Goal: Task Accomplishment & Management: Complete application form

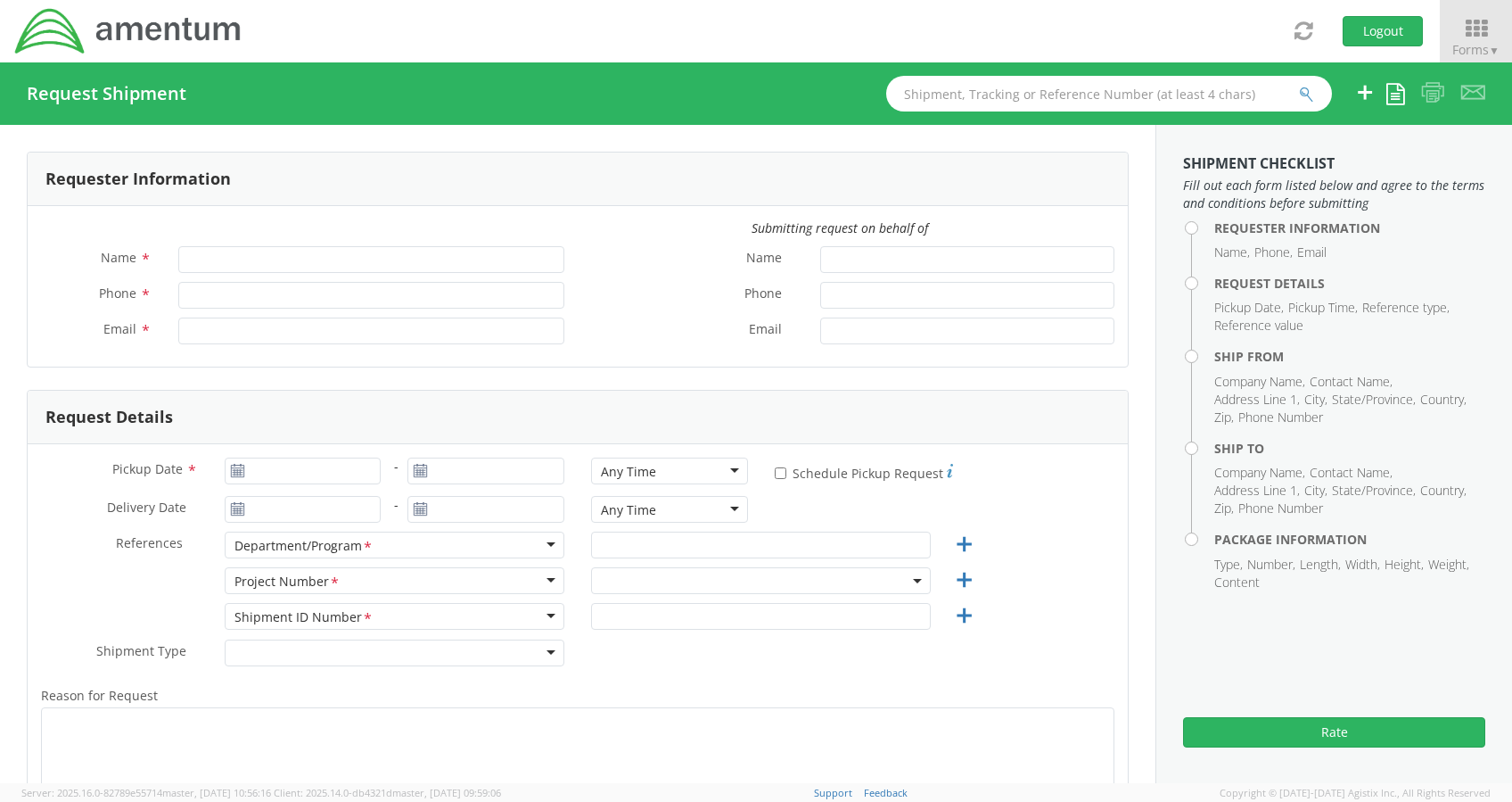
type input "[PERSON_NAME]"
type input "[PERSON_NAME][EMAIL_ADDRESS][PERSON_NAME][DOMAIN_NAME]"
select select "ADMN.100046.00000"
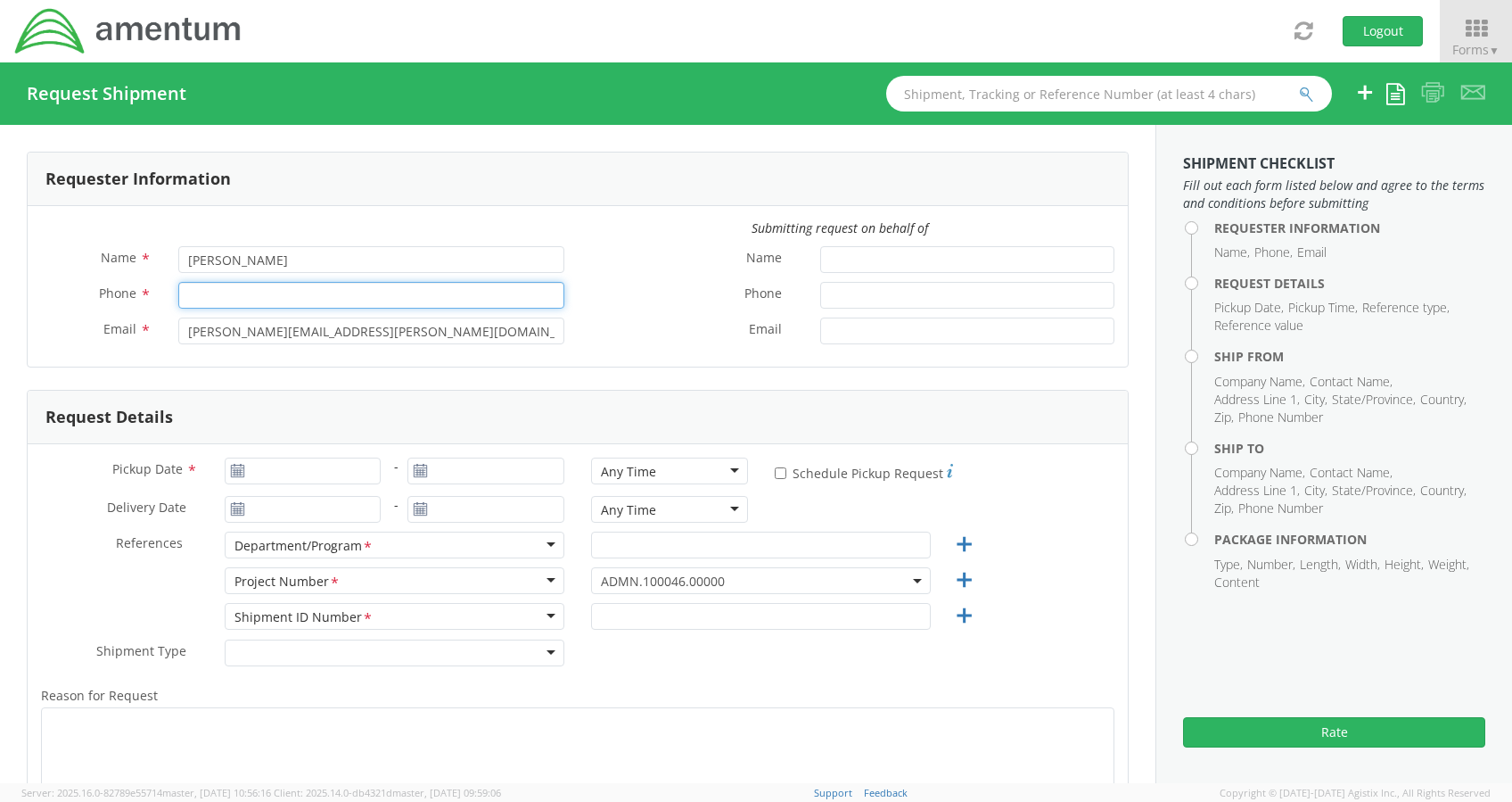
click at [360, 293] on input "Phone *" at bounding box center [371, 295] width 386 height 27
type input "2403856004"
click at [578, 298] on label "Phone *" at bounding box center [692, 293] width 229 height 23
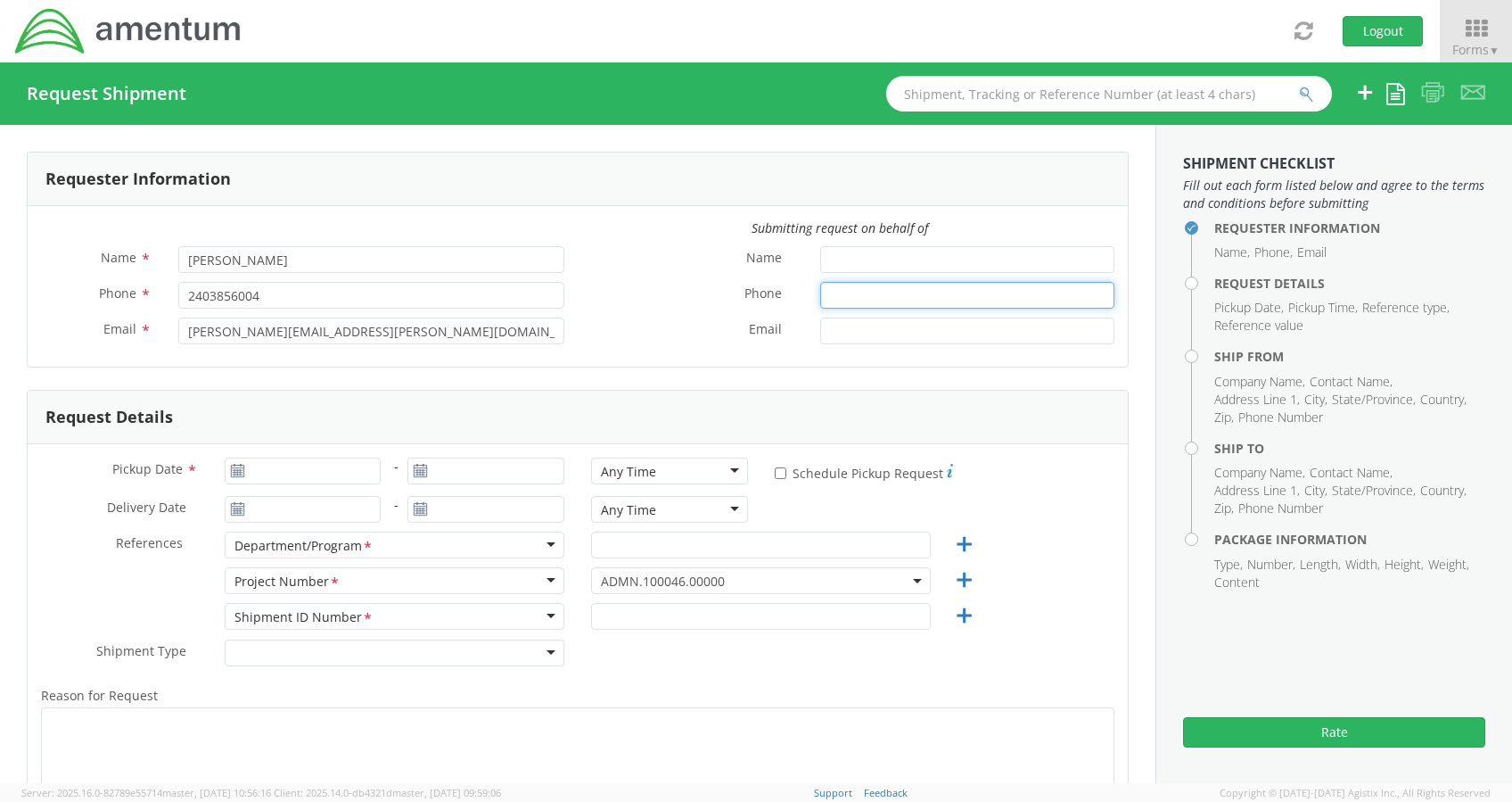
click at [821, 298] on input "Phone *" at bounding box center [968, 295] width 294 height 27
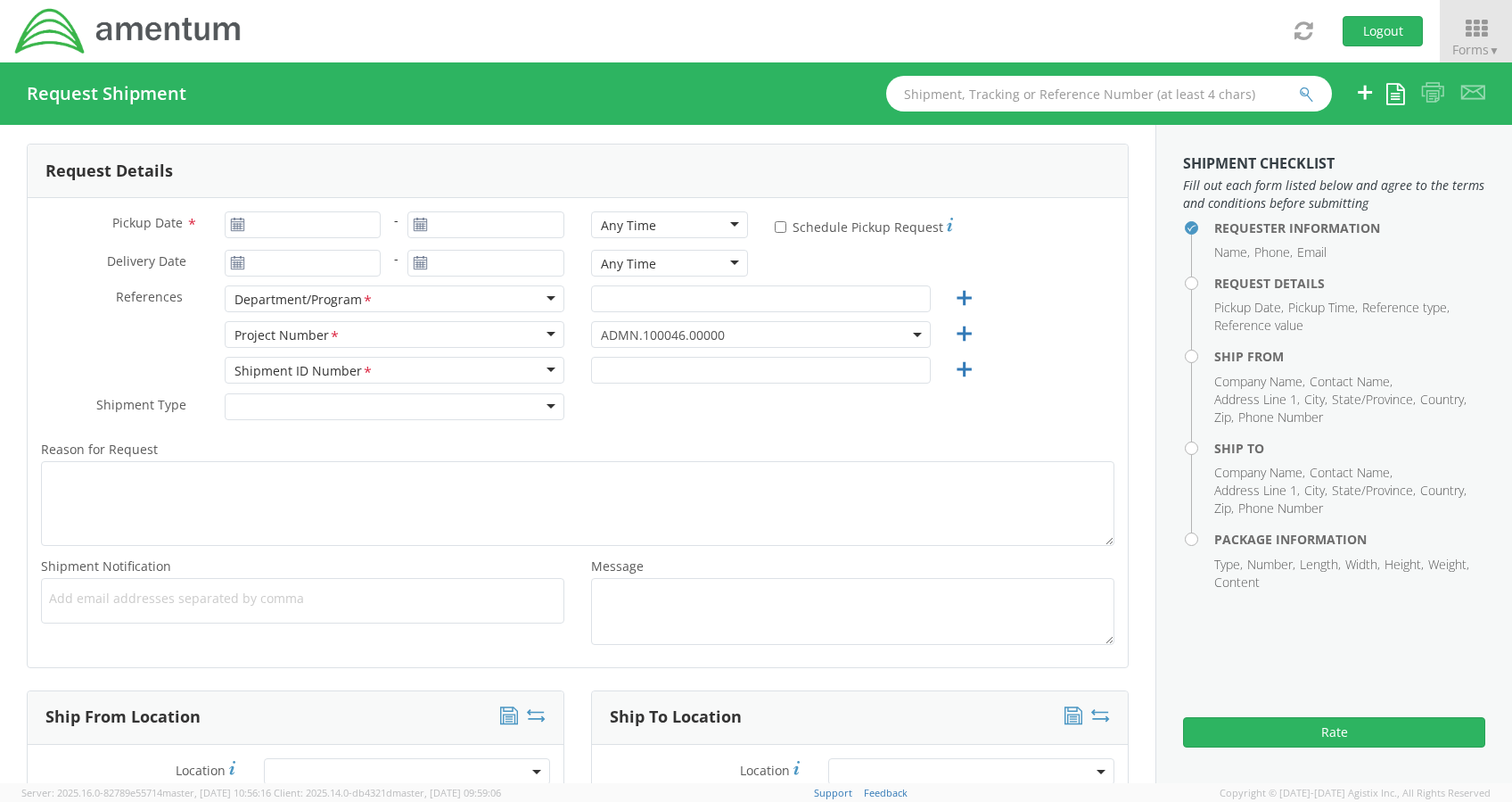
scroll to position [164, 0]
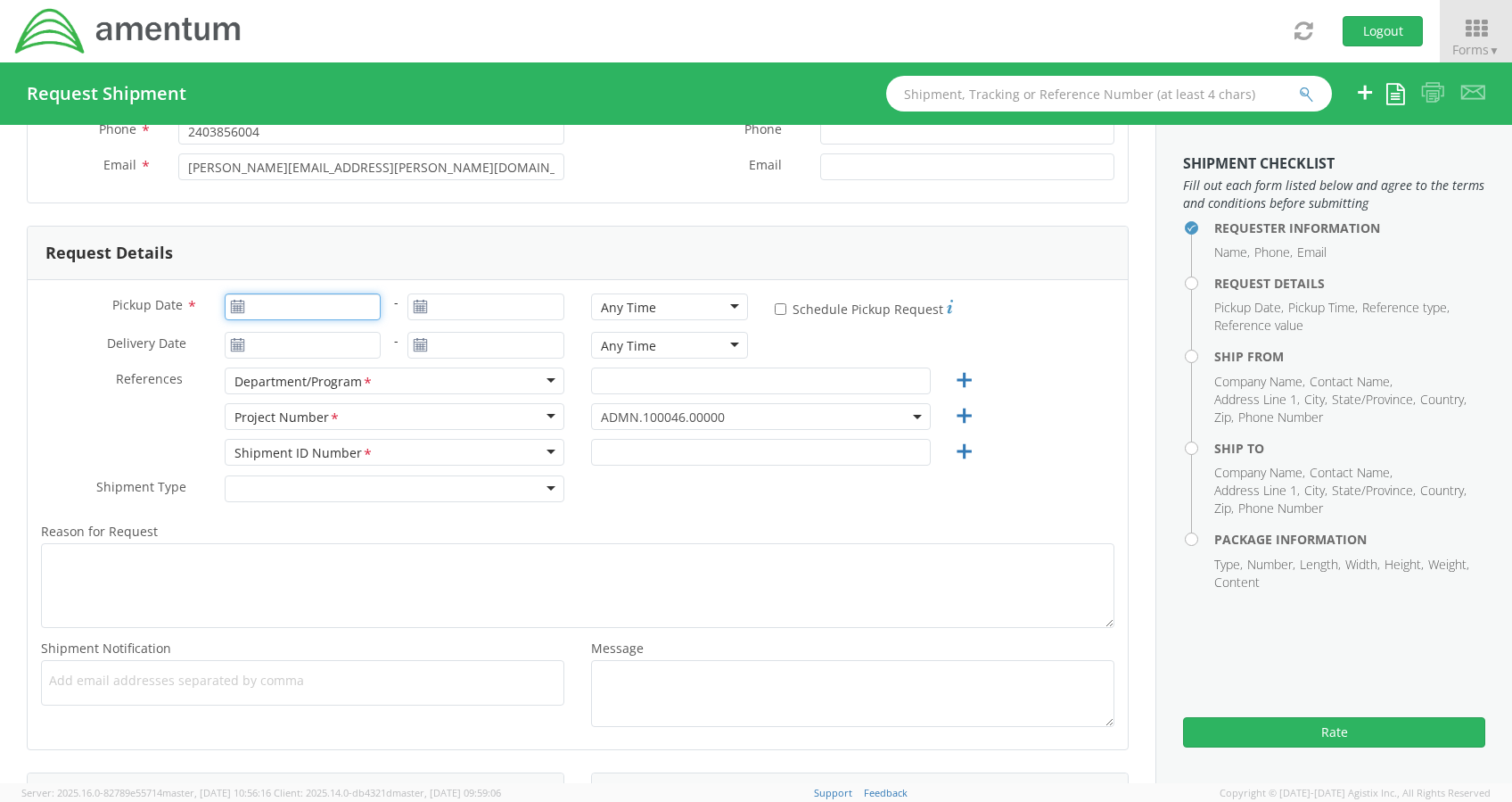
type input "[DATE]"
click at [249, 305] on input "[DATE]" at bounding box center [303, 306] width 157 height 27
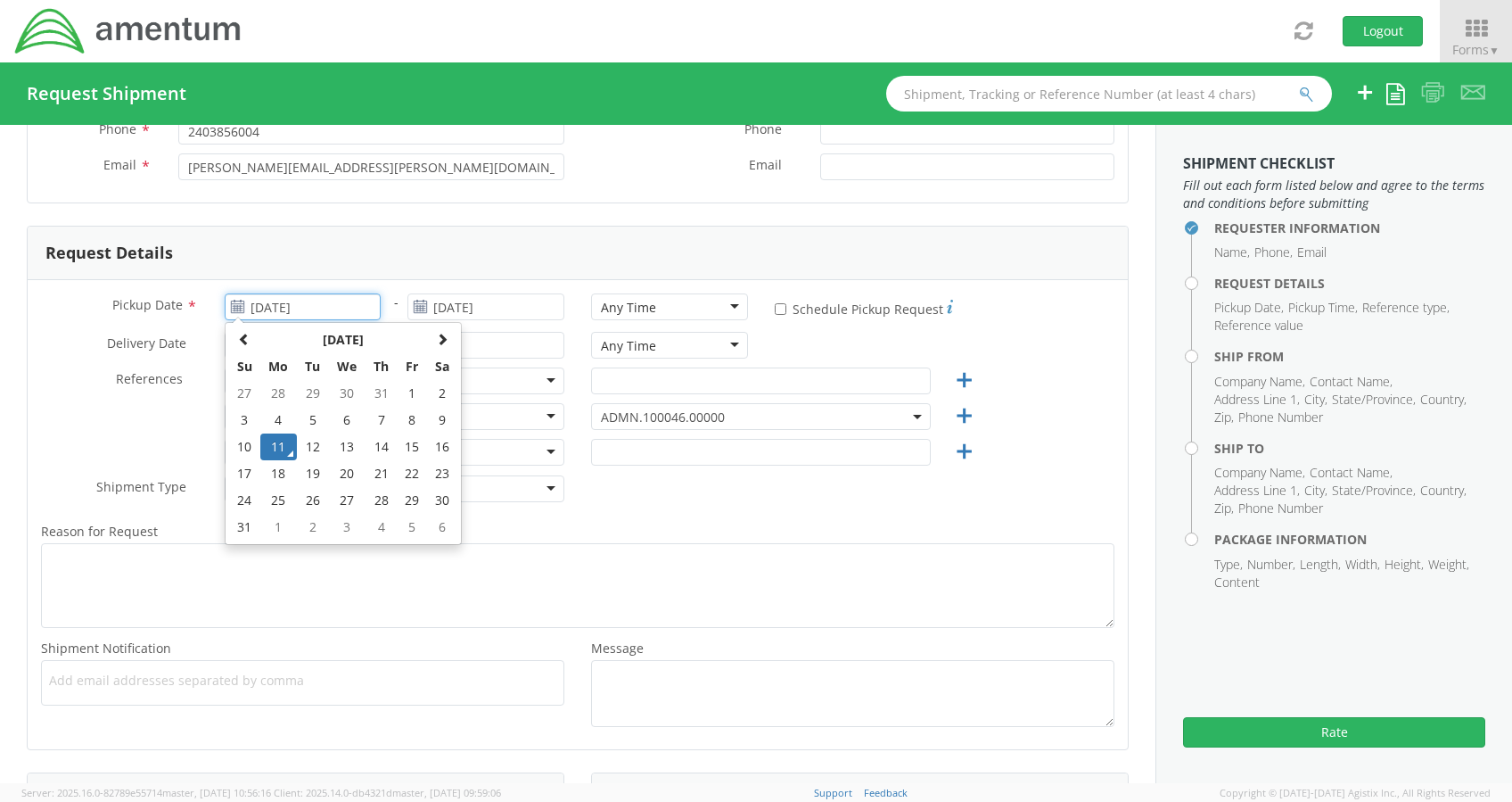
click at [274, 448] on td "11" at bounding box center [279, 447] width 37 height 27
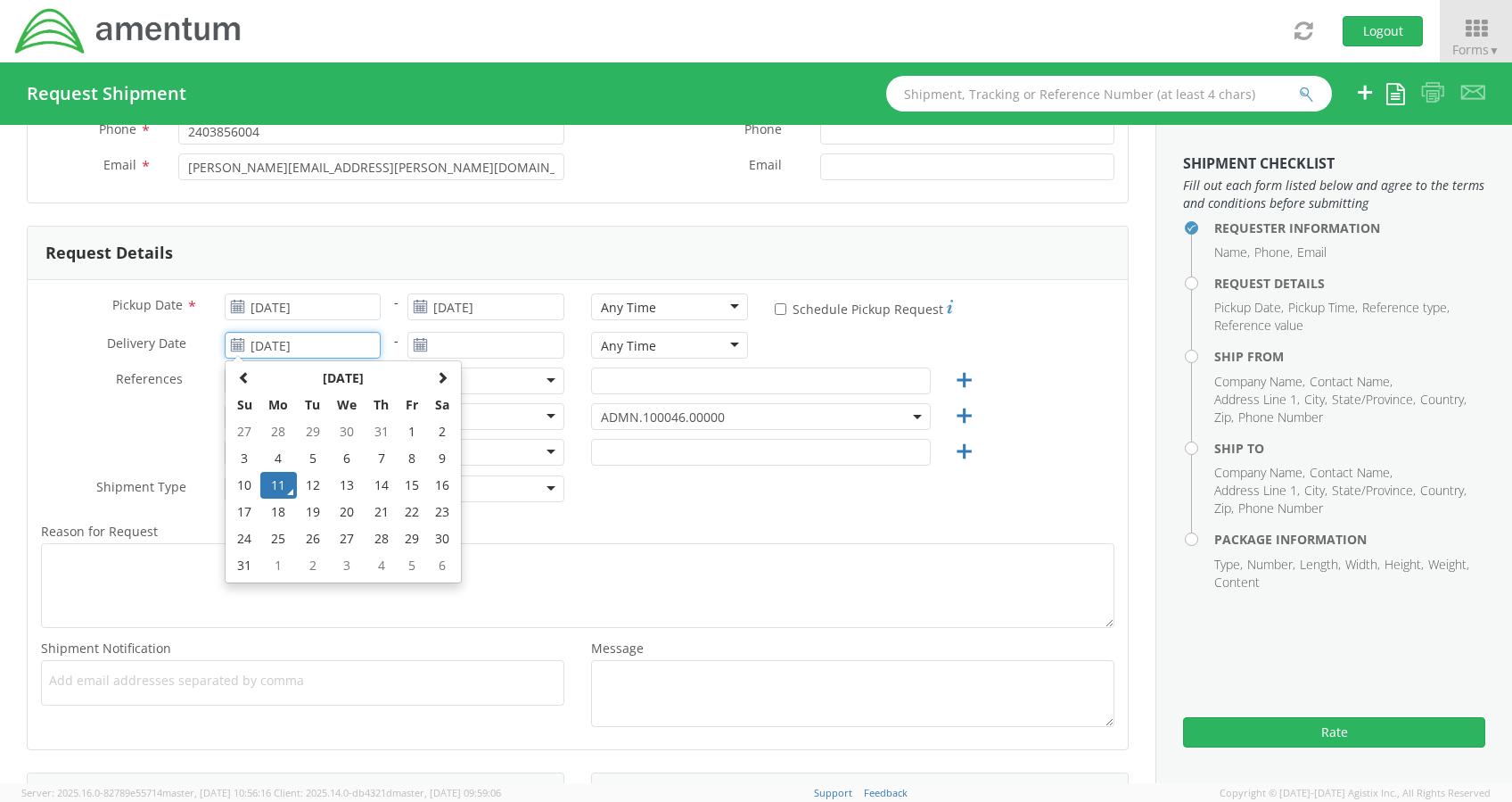
click at [293, 339] on input "[DATE]" at bounding box center [303, 345] width 157 height 27
click at [304, 487] on td "12" at bounding box center [313, 485] width 32 height 27
type input "[DATE]"
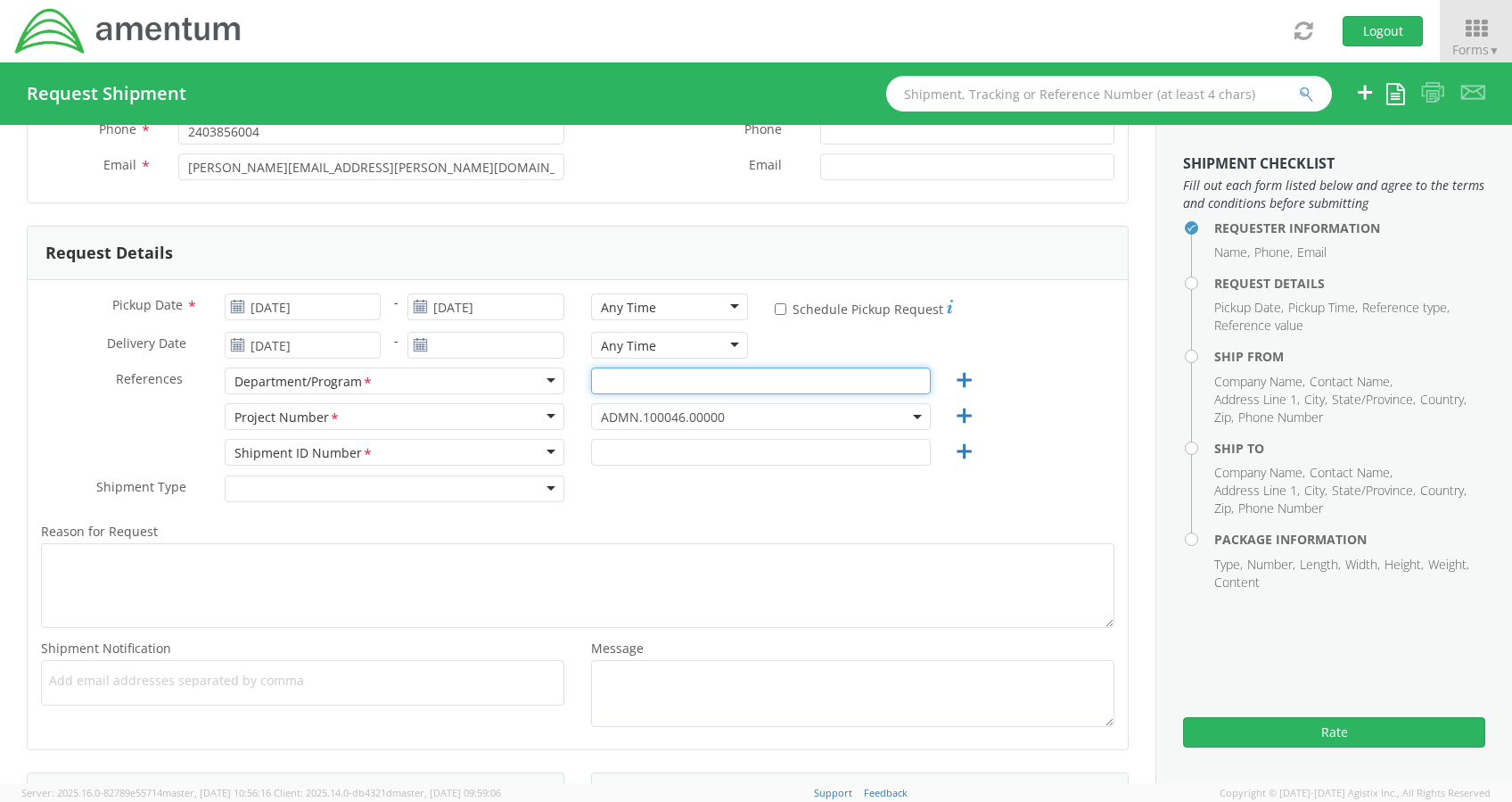
click at [626, 382] on input "text" at bounding box center [760, 381] width 340 height 27
type input "Legal G&A"
click at [620, 433] on div "ADMN.100046.00000 ADMN.100046.00000" at bounding box center [761, 421] width 367 height 35
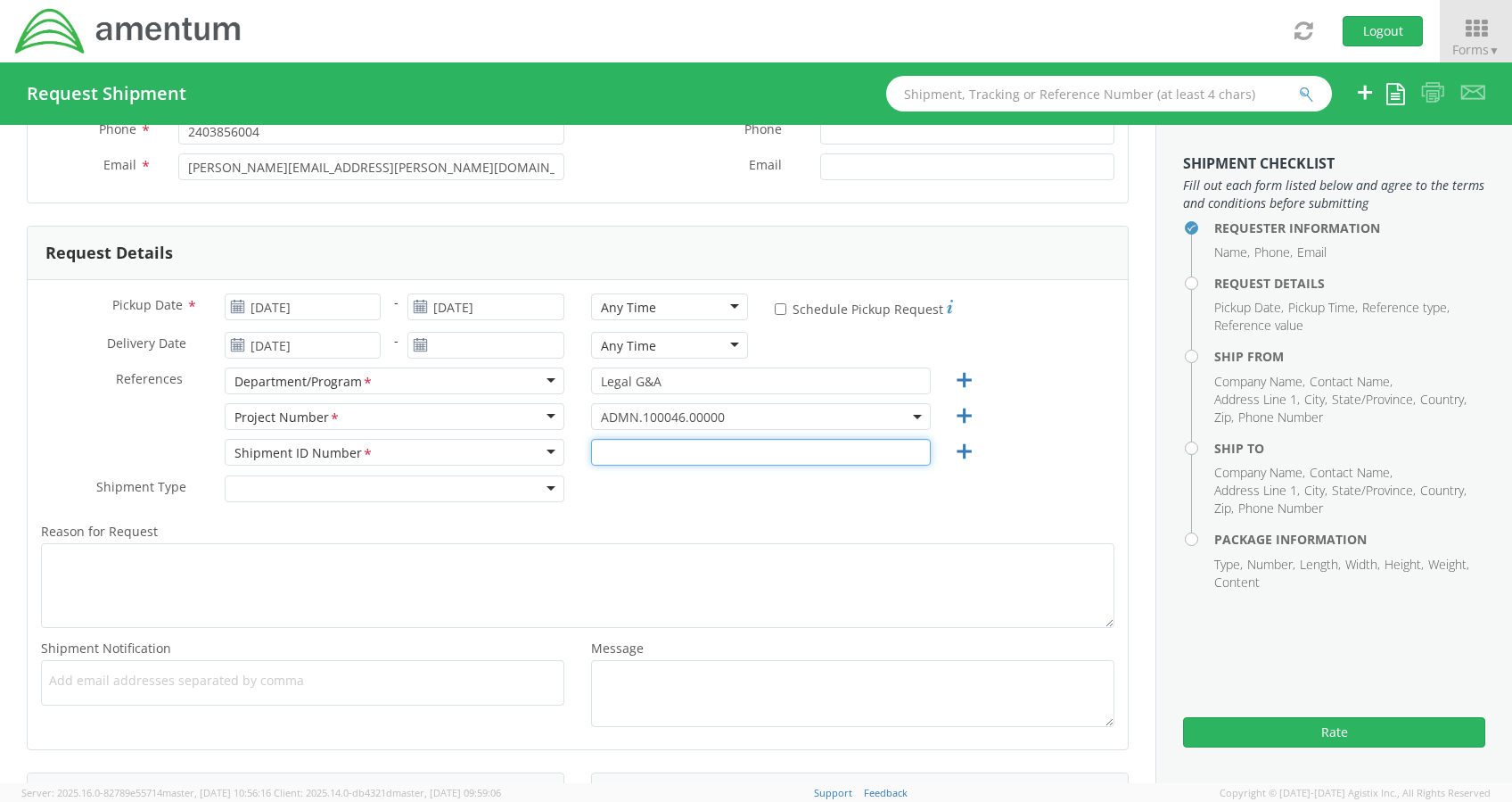
click at [614, 445] on input "text" at bounding box center [760, 452] width 340 height 27
type input "001"
click at [592, 525] on label "Reason for Request *" at bounding box center [578, 531] width 1101 height 23
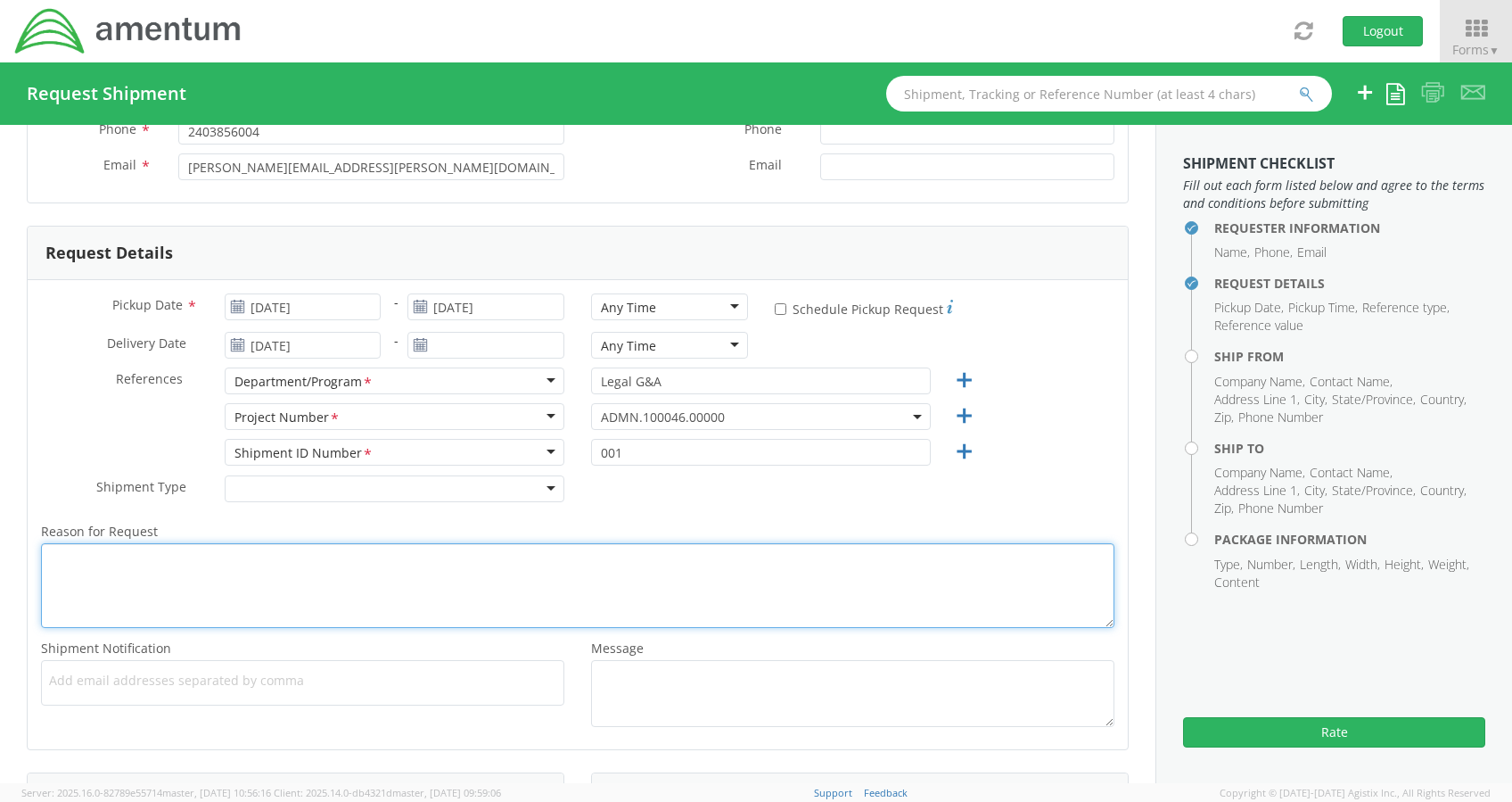
click at [592, 543] on textarea "Reason for Request *" at bounding box center [578, 585] width 1074 height 85
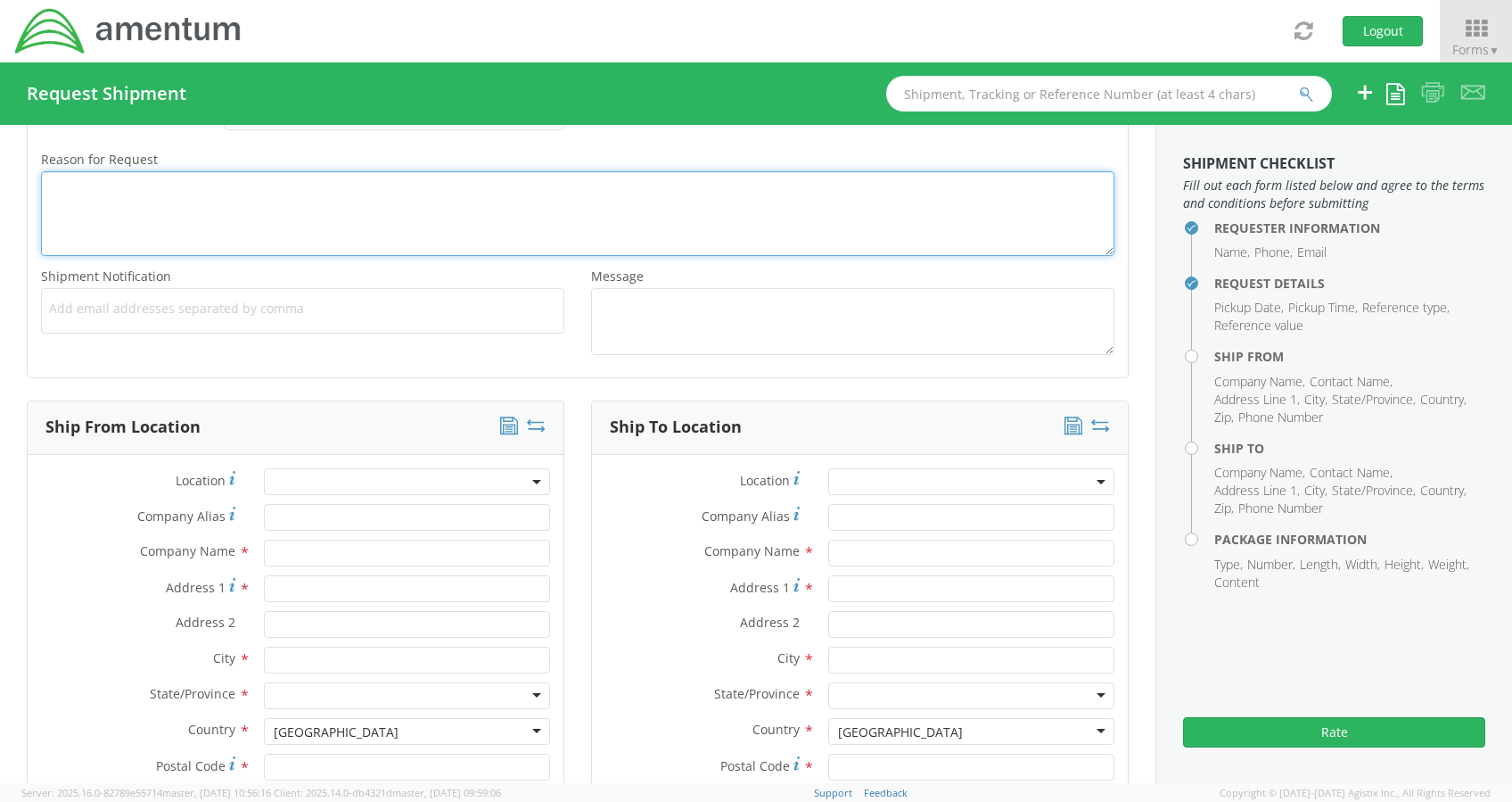
scroll to position [540, 0]
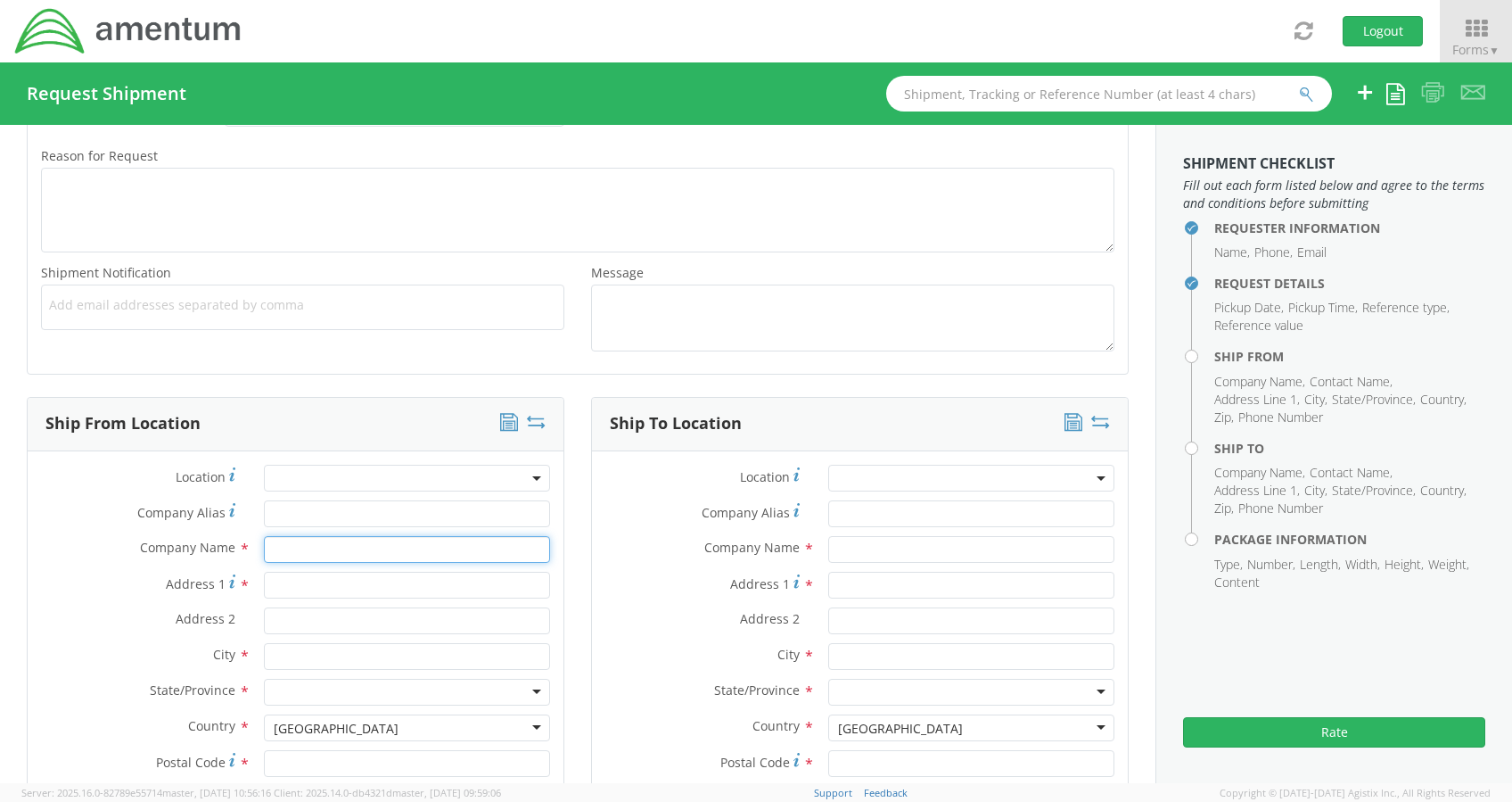
click at [359, 543] on input "text" at bounding box center [408, 549] width 287 height 27
click at [289, 584] on div "searching..." at bounding box center [408, 582] width 285 height 27
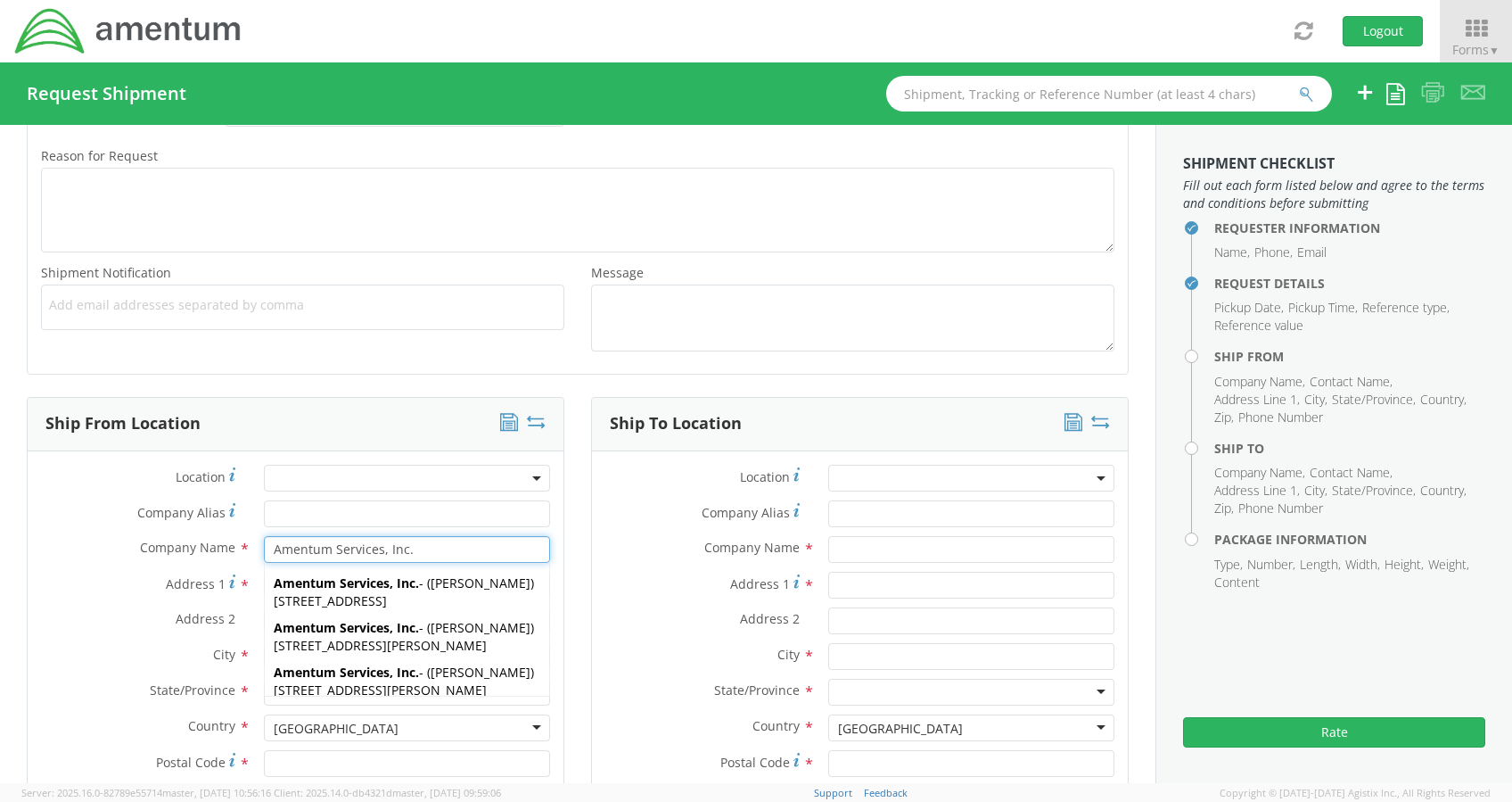
type input "Amentum Services, Inc."
click at [168, 603] on div "Address 1 *" at bounding box center [296, 589] width 536 height 35
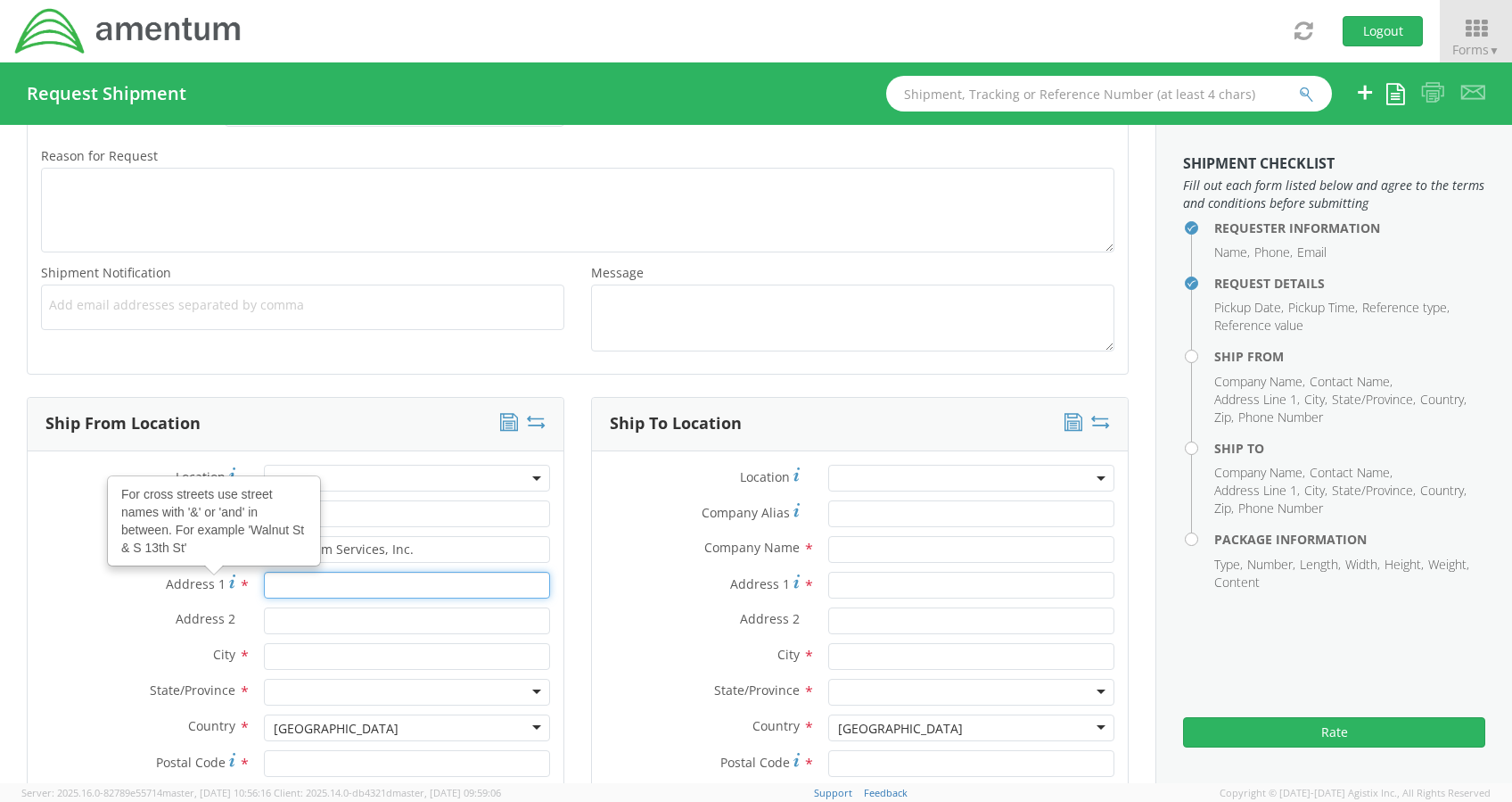
click at [301, 586] on input "Address 1 For cross streets use street names with '&' or 'and' in between. For …" at bounding box center [408, 584] width 287 height 27
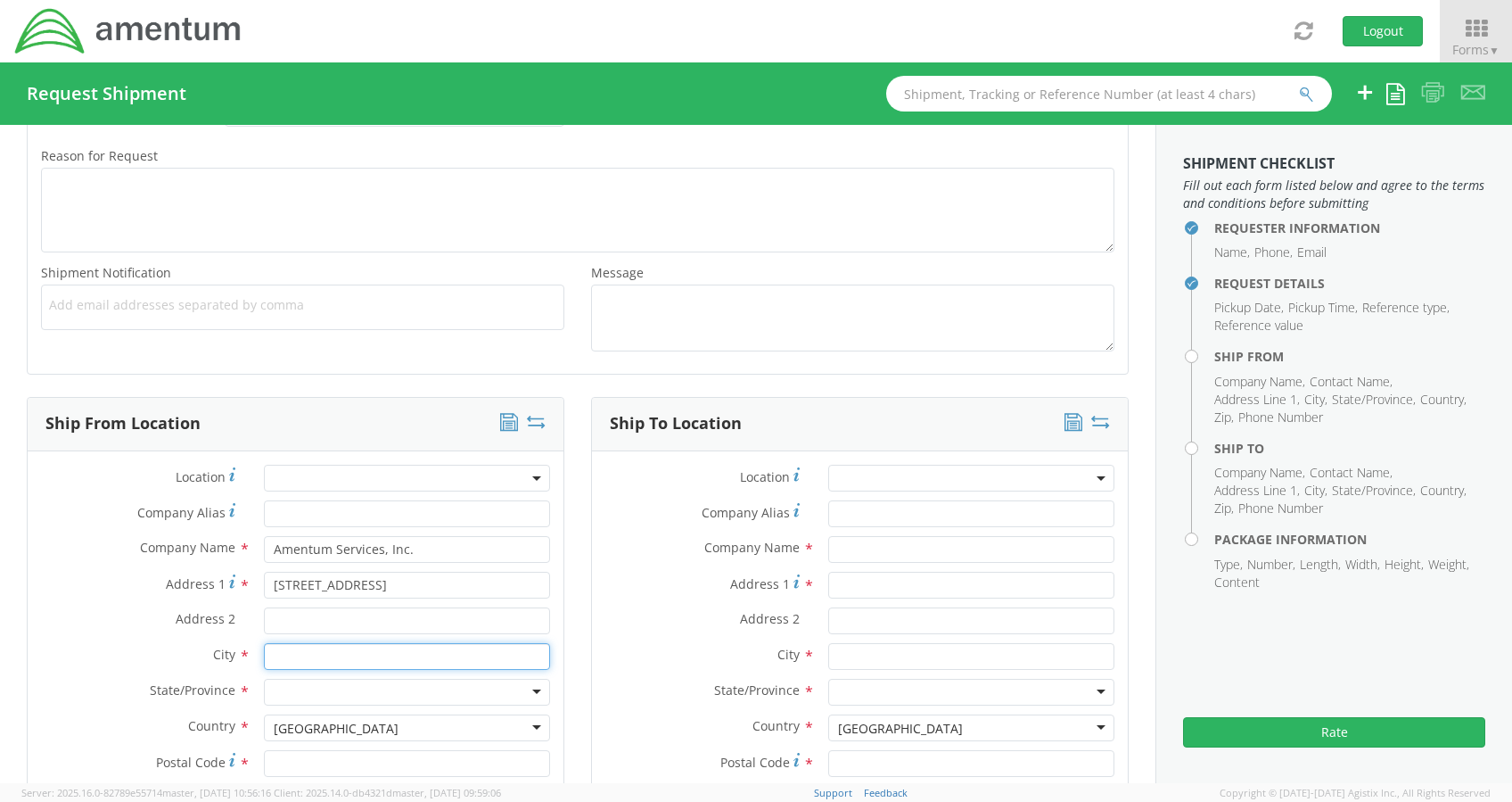
click at [268, 659] on input "text" at bounding box center [408, 656] width 287 height 27
click at [114, 647] on label "City *" at bounding box center [140, 654] width 223 height 23
click at [448, 584] on input "[STREET_ADDRESS]" at bounding box center [408, 584] width 287 height 27
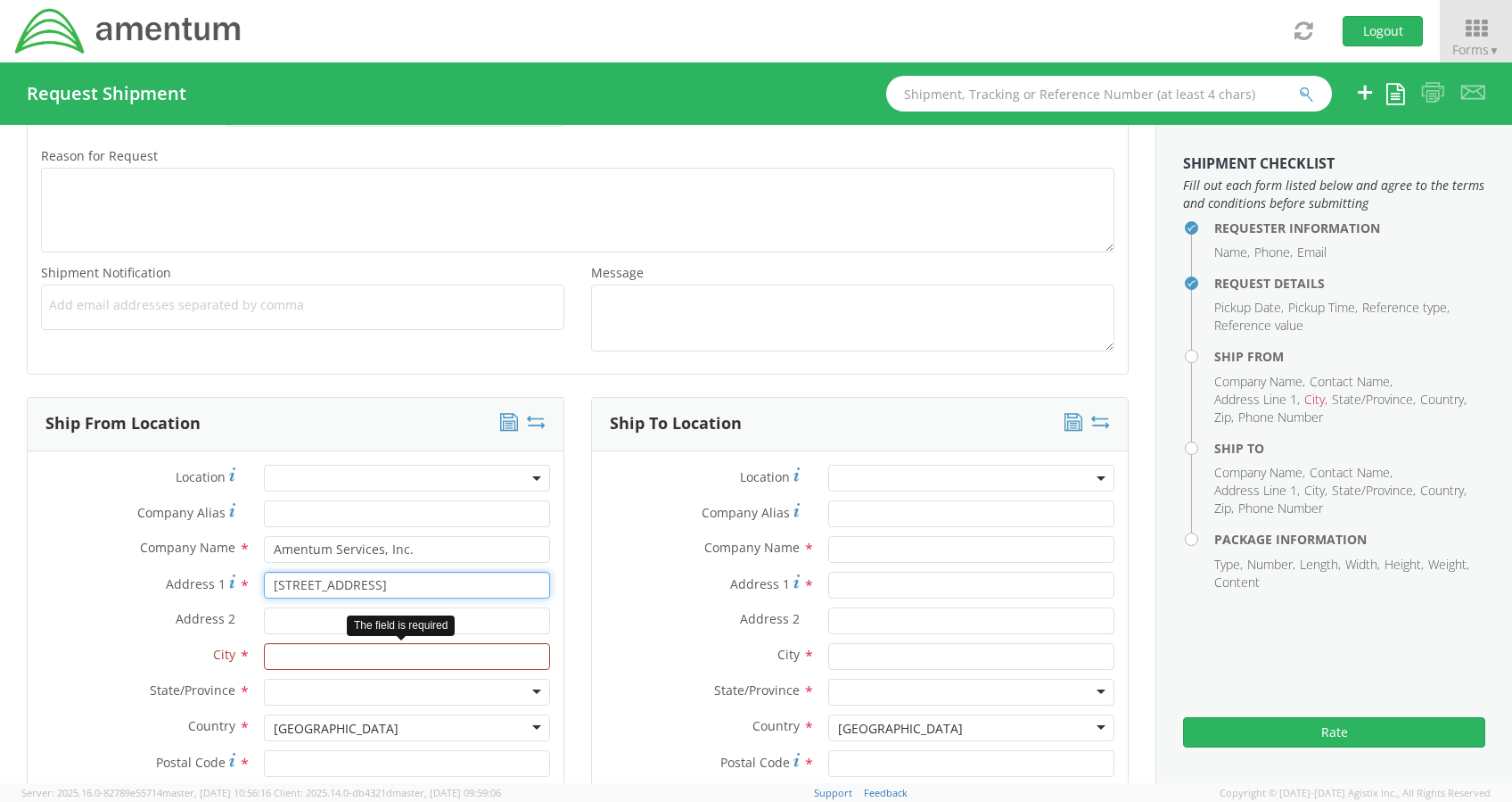
type input "[STREET_ADDRESS]"
click at [328, 646] on input "text" at bounding box center [408, 656] width 287 height 27
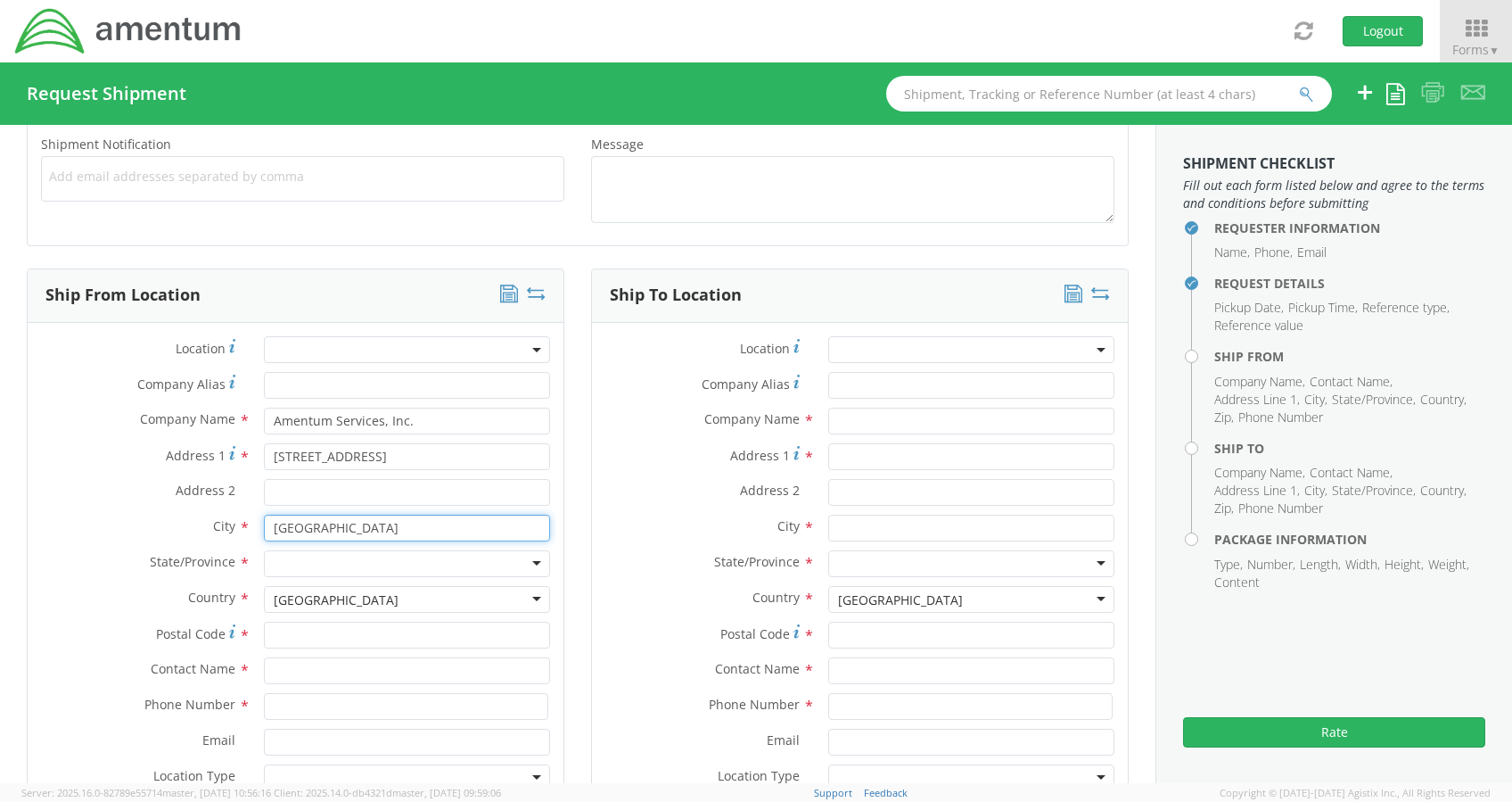
scroll to position [679, 0]
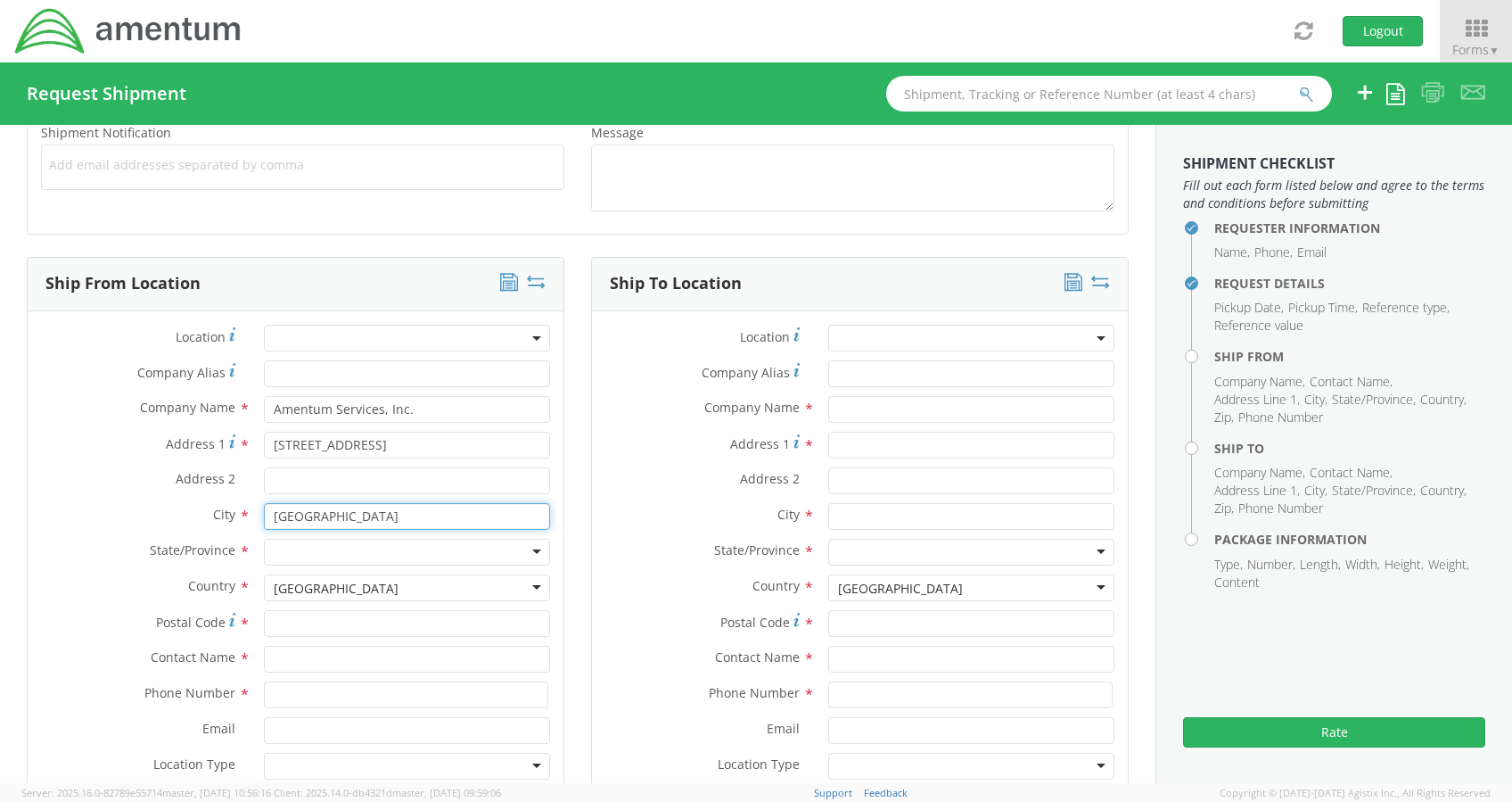
type input "[GEOGRAPHIC_DATA]"
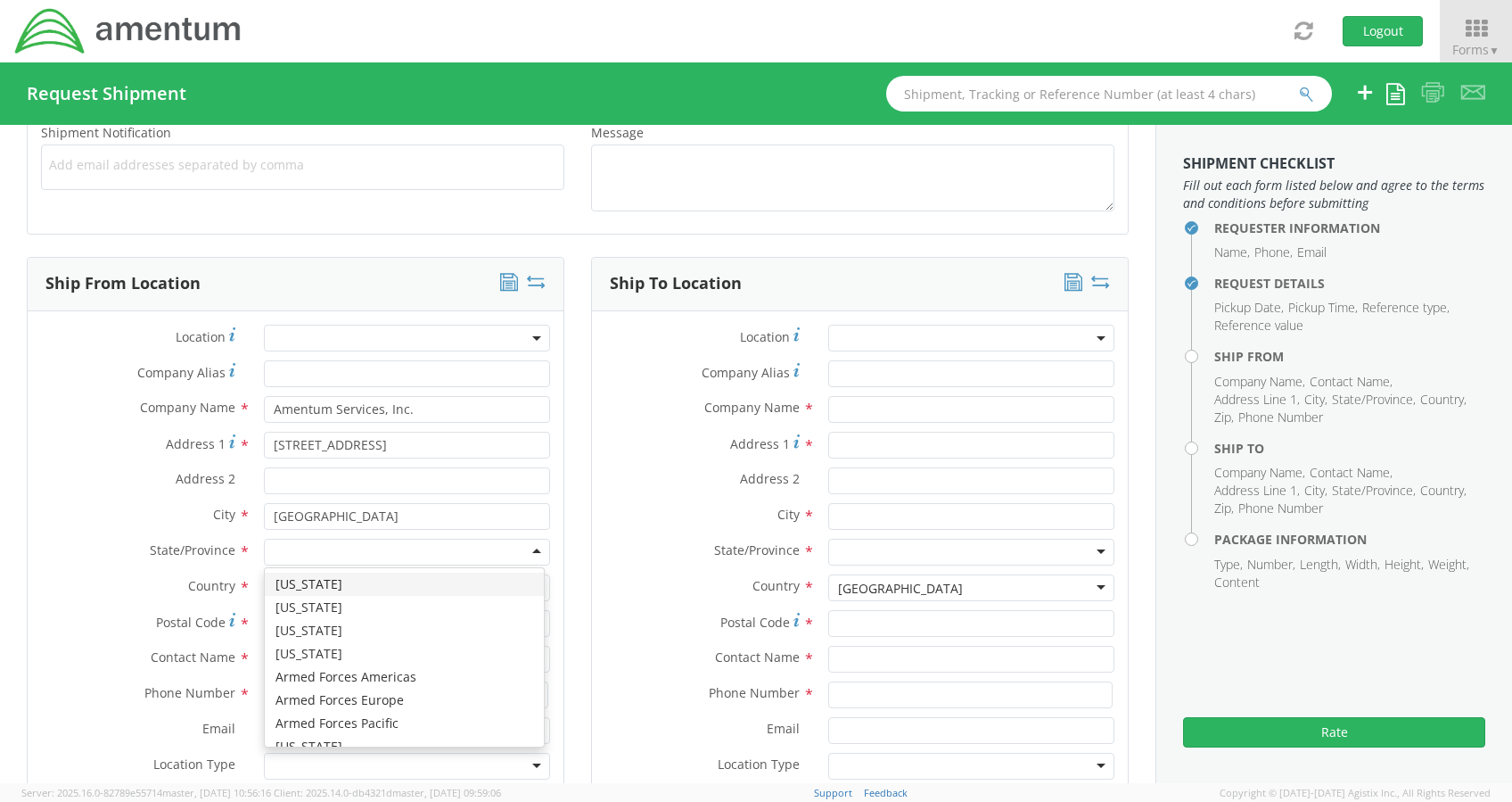
click at [290, 551] on div at bounding box center [408, 552] width 287 height 27
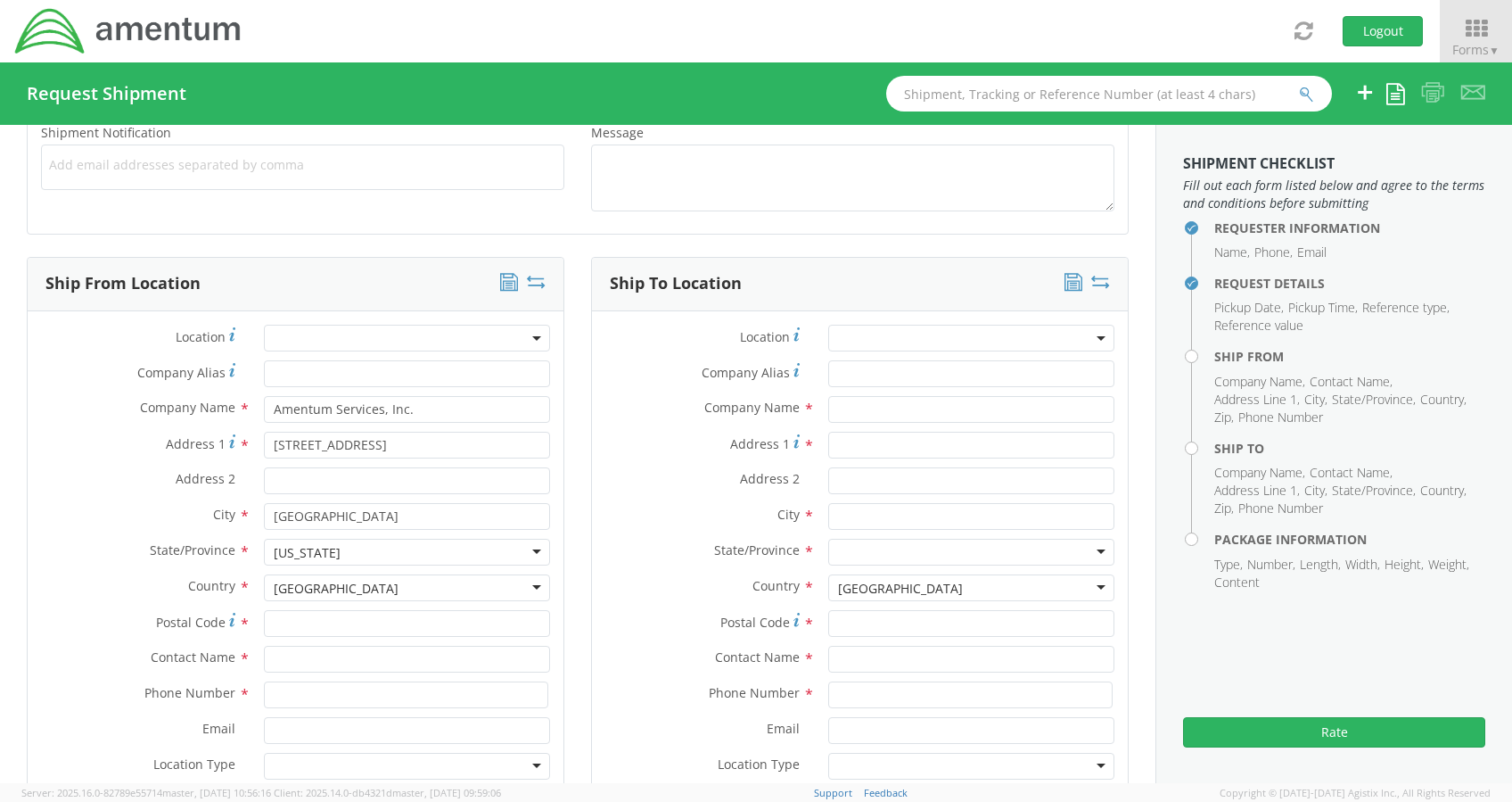
click at [340, 551] on div "[US_STATE]" at bounding box center [408, 552] width 287 height 27
click at [280, 618] on input "Postal Code *" at bounding box center [408, 623] width 287 height 27
type input "21718"
click at [118, 675] on div "Contact Name *" at bounding box center [296, 663] width 536 height 35
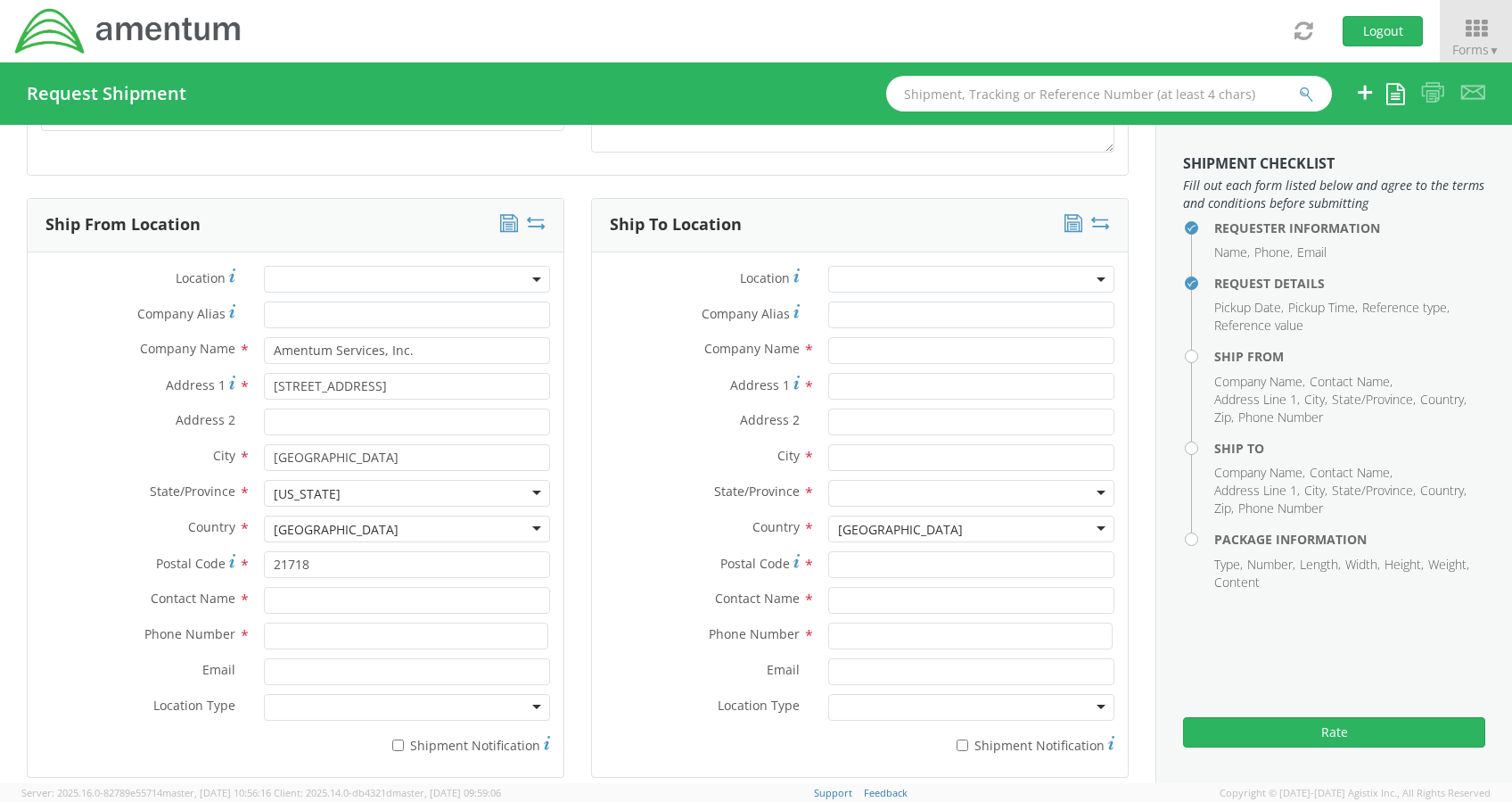
scroll to position [739, 0]
click at [293, 596] on input "text" at bounding box center [408, 599] width 287 height 27
type input "A"
type input "[PERSON_NAME]"
click at [188, 653] on div "Phone Number *" at bounding box center [296, 639] width 536 height 35
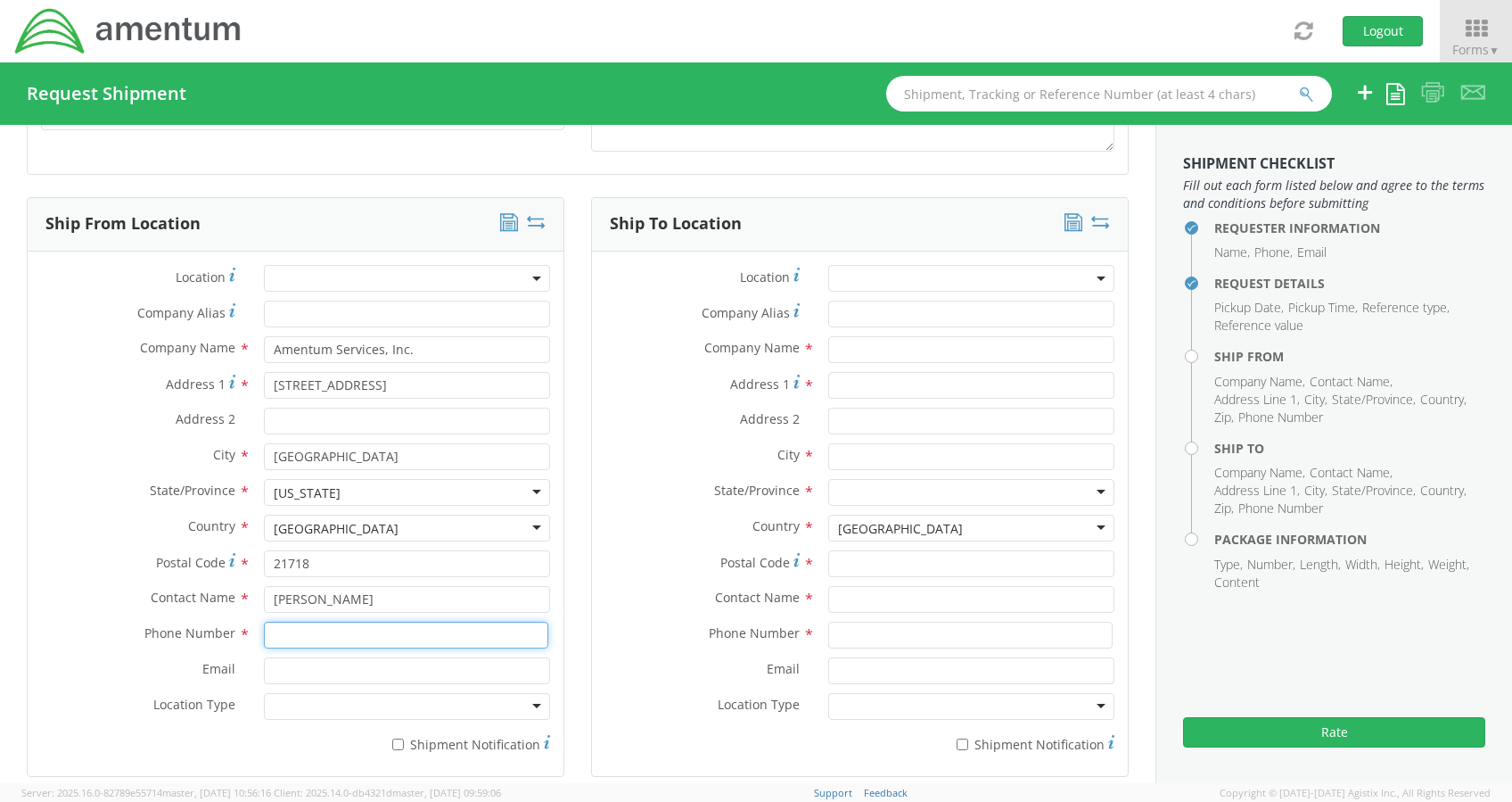
click at [300, 626] on input at bounding box center [407, 635] width 285 height 27
type input "3"
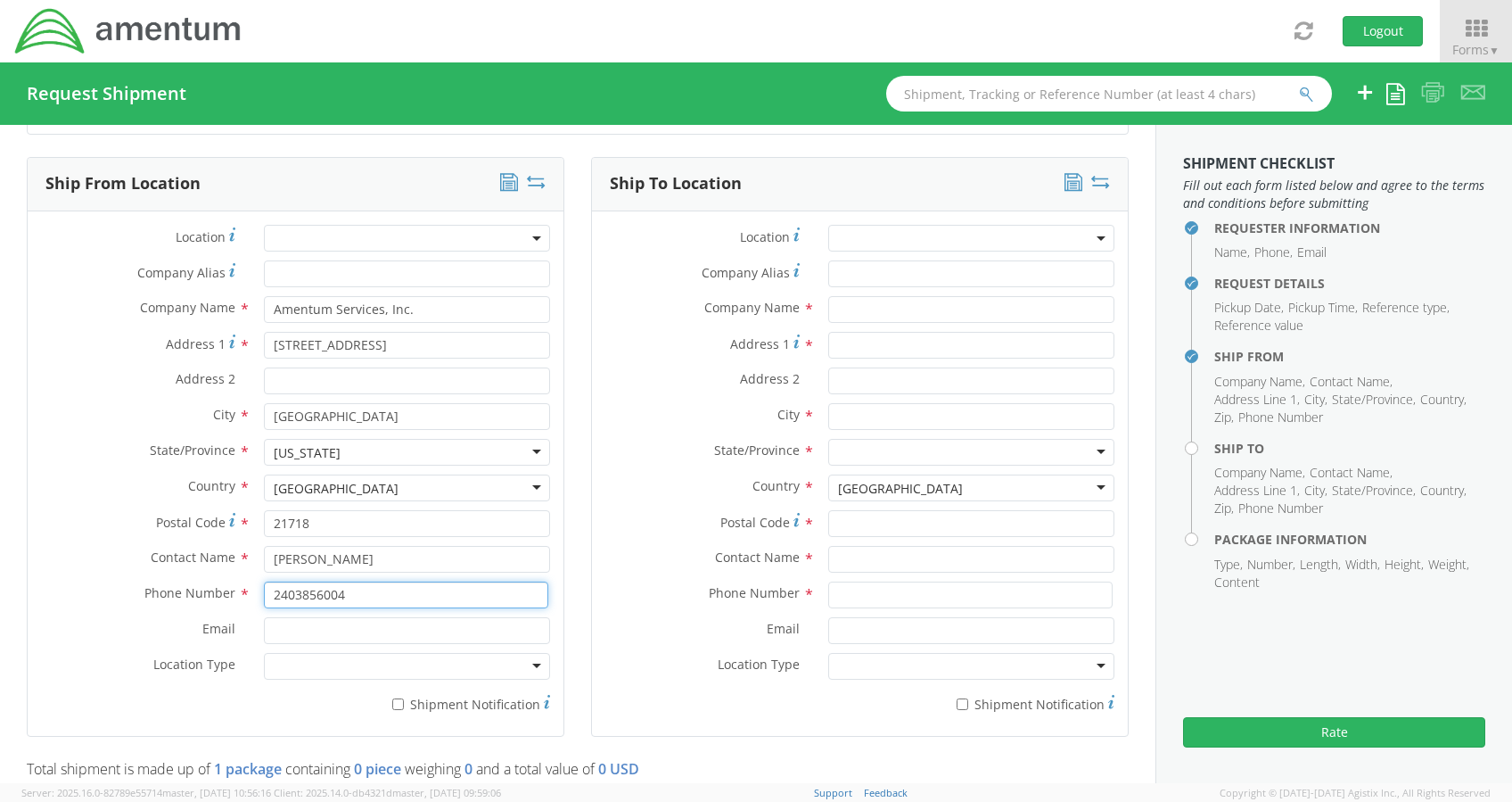
type input "2403856004"
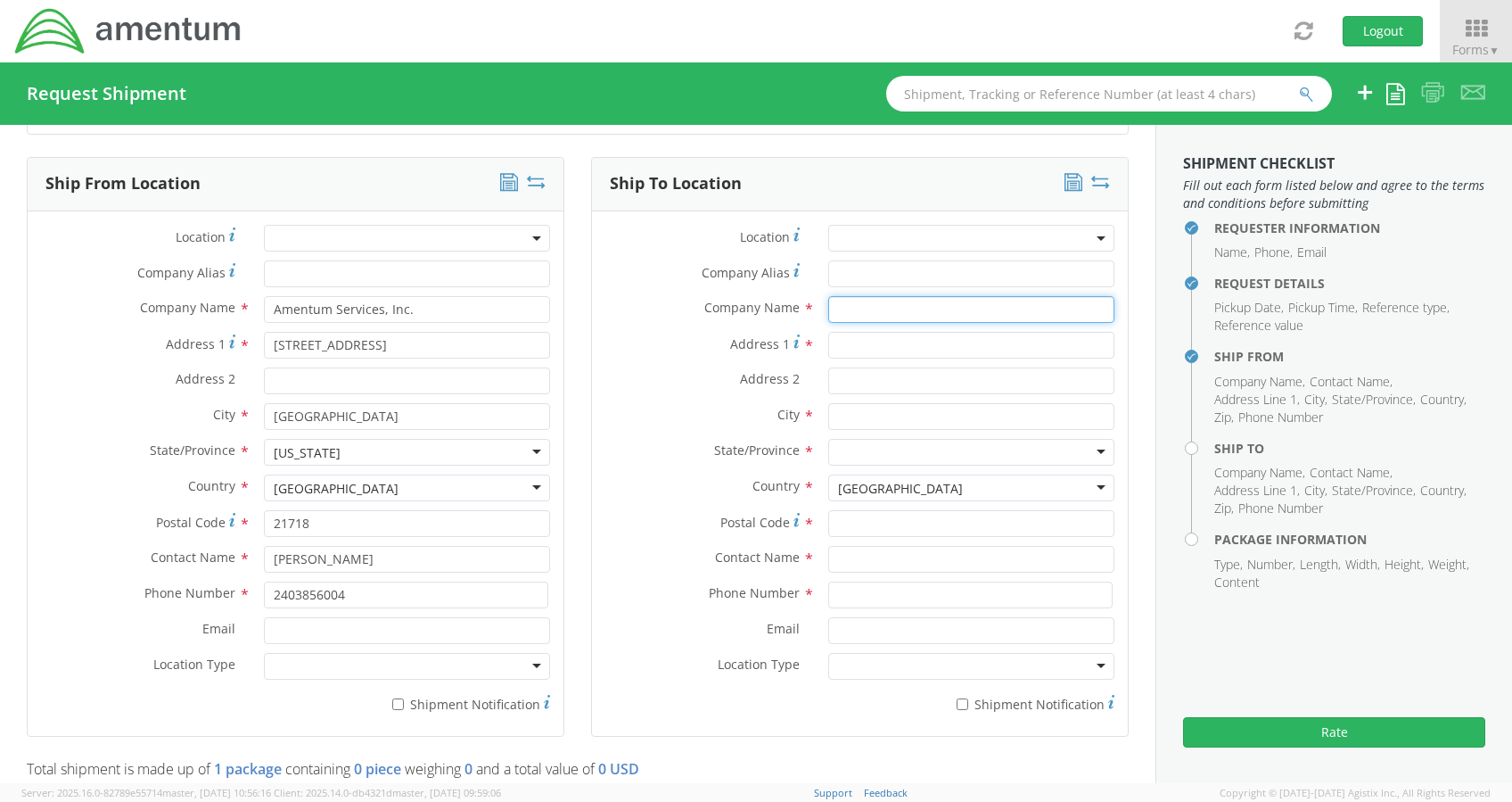
click at [885, 310] on input "text" at bounding box center [971, 309] width 287 height 27
type input "C"
type input "Amentum Technology, Inc."
click at [879, 343] on input "Address 1 *" at bounding box center [971, 345] width 287 height 27
click at [869, 343] on input "[STREET_ADDRESS][US_STATE]" at bounding box center [971, 345] width 287 height 27
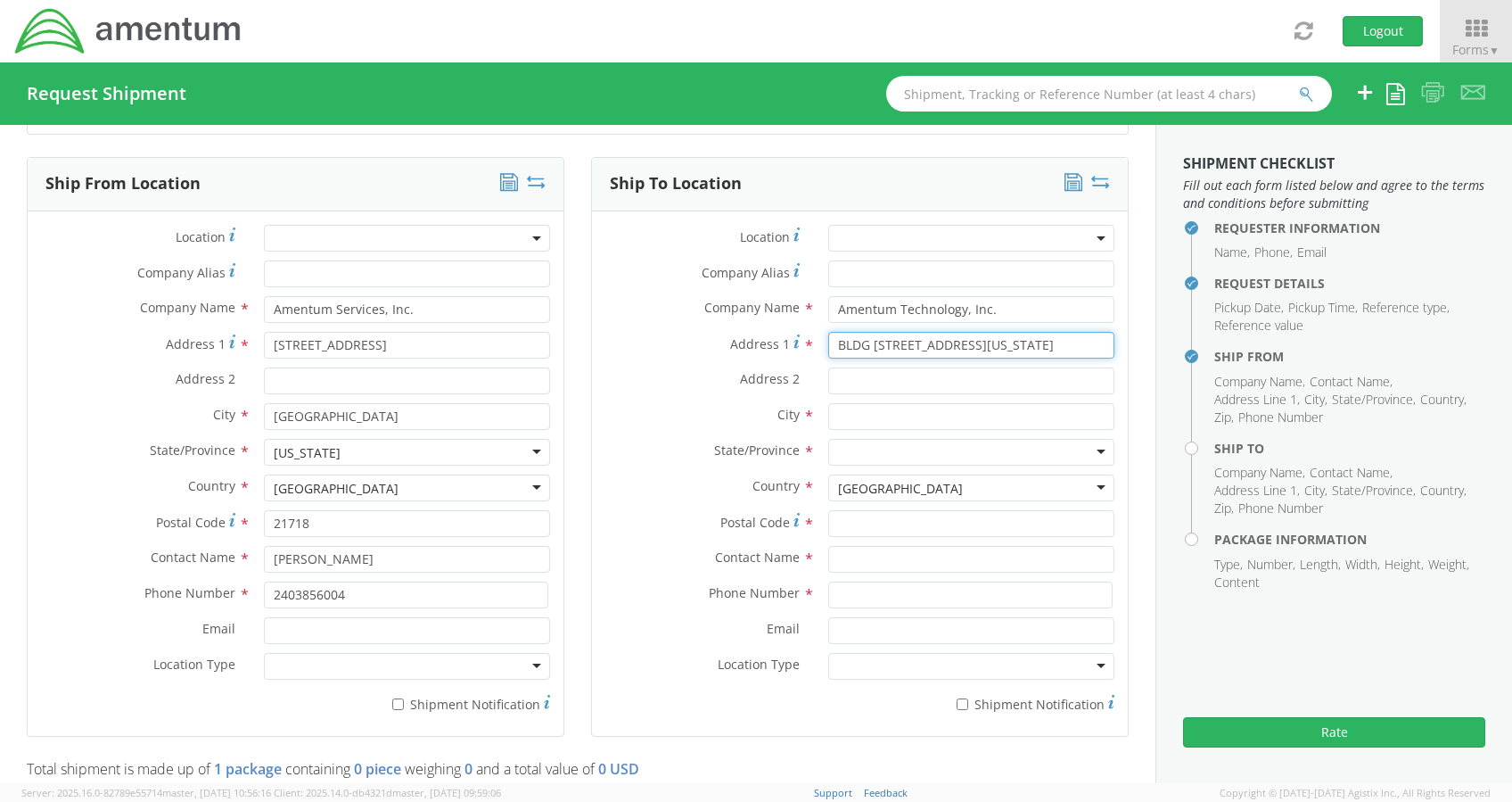
type input "BLDG [STREET_ADDRESS][US_STATE]"
click at [945, 375] on input "Address 2 *" at bounding box center [971, 381] width 287 height 27
click at [844, 424] on input "text" at bounding box center [971, 416] width 287 height 27
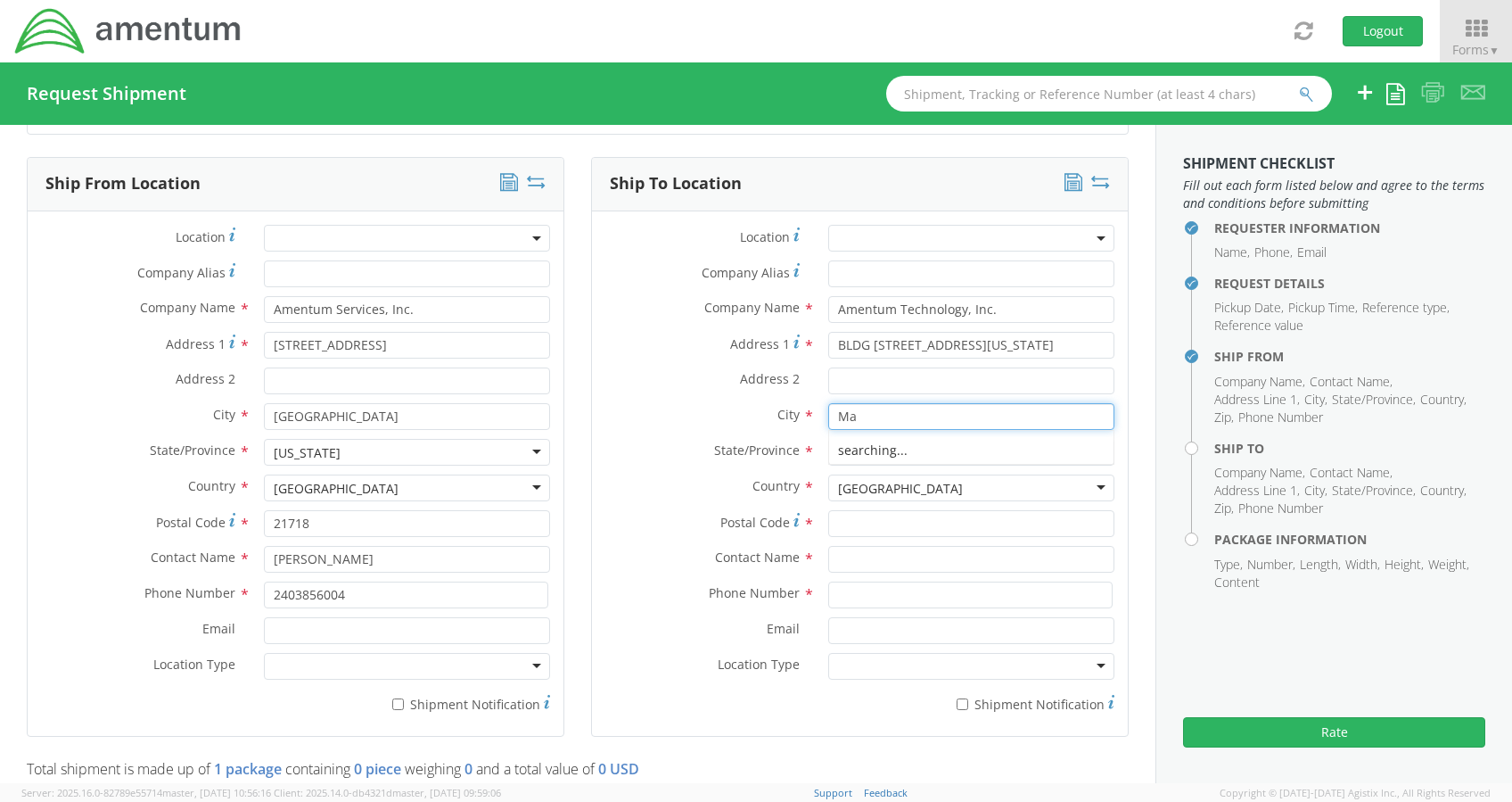
type input "M"
click at [851, 384] on input "Address 2 *" at bounding box center [971, 381] width 287 height 27
type input "[GEOGRAPHIC_DATA]"
click at [839, 414] on input "text" at bounding box center [971, 416] width 287 height 27
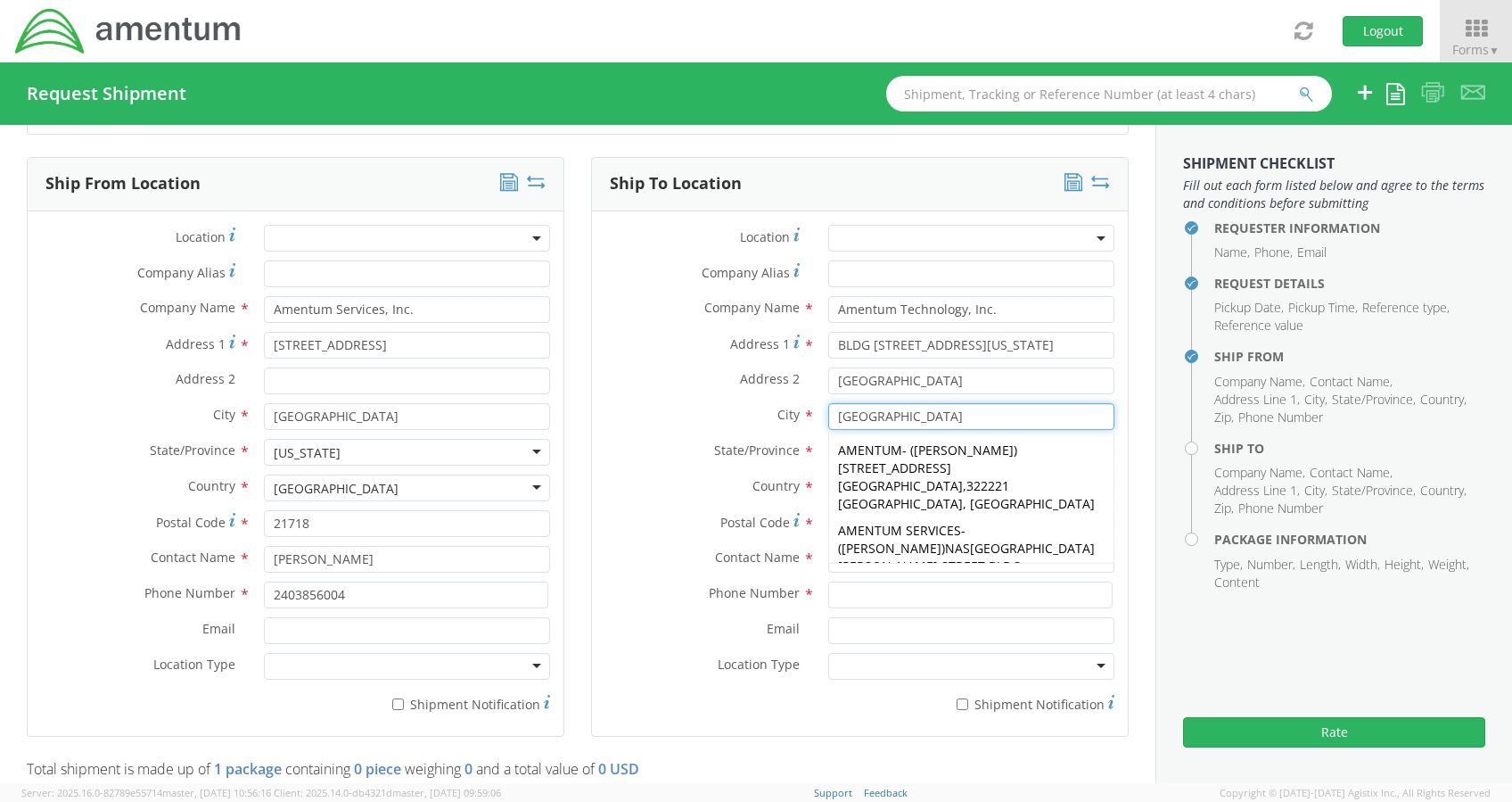
type input "[GEOGRAPHIC_DATA]"
click at [637, 435] on div "City * [GEOGRAPHIC_DATA] [GEOGRAPHIC_DATA] AMENTUM - ( [PERSON_NAME] ) [STREET_…" at bounding box center [860, 421] width 536 height 35
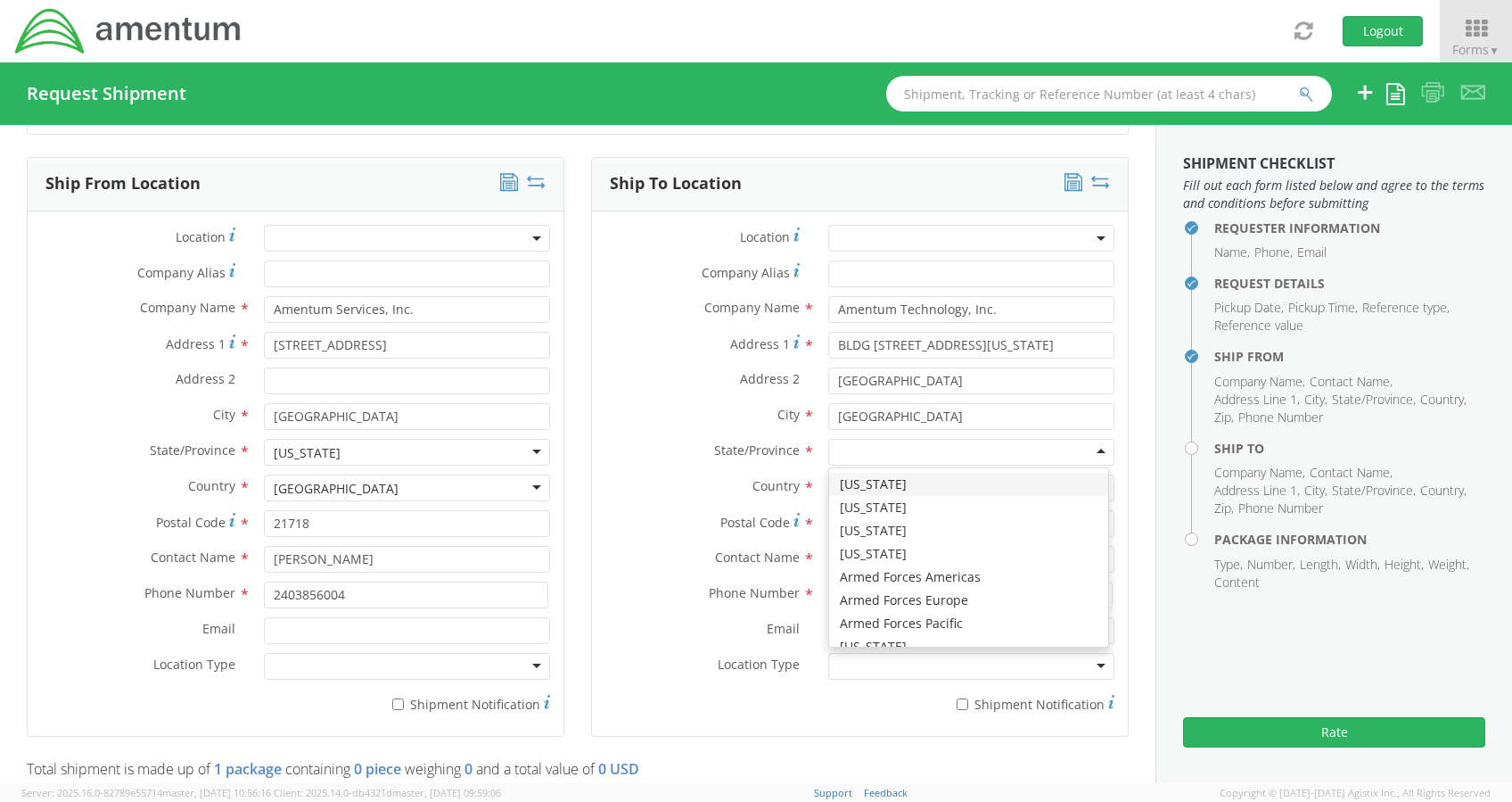
click at [885, 449] on div at bounding box center [971, 452] width 287 height 27
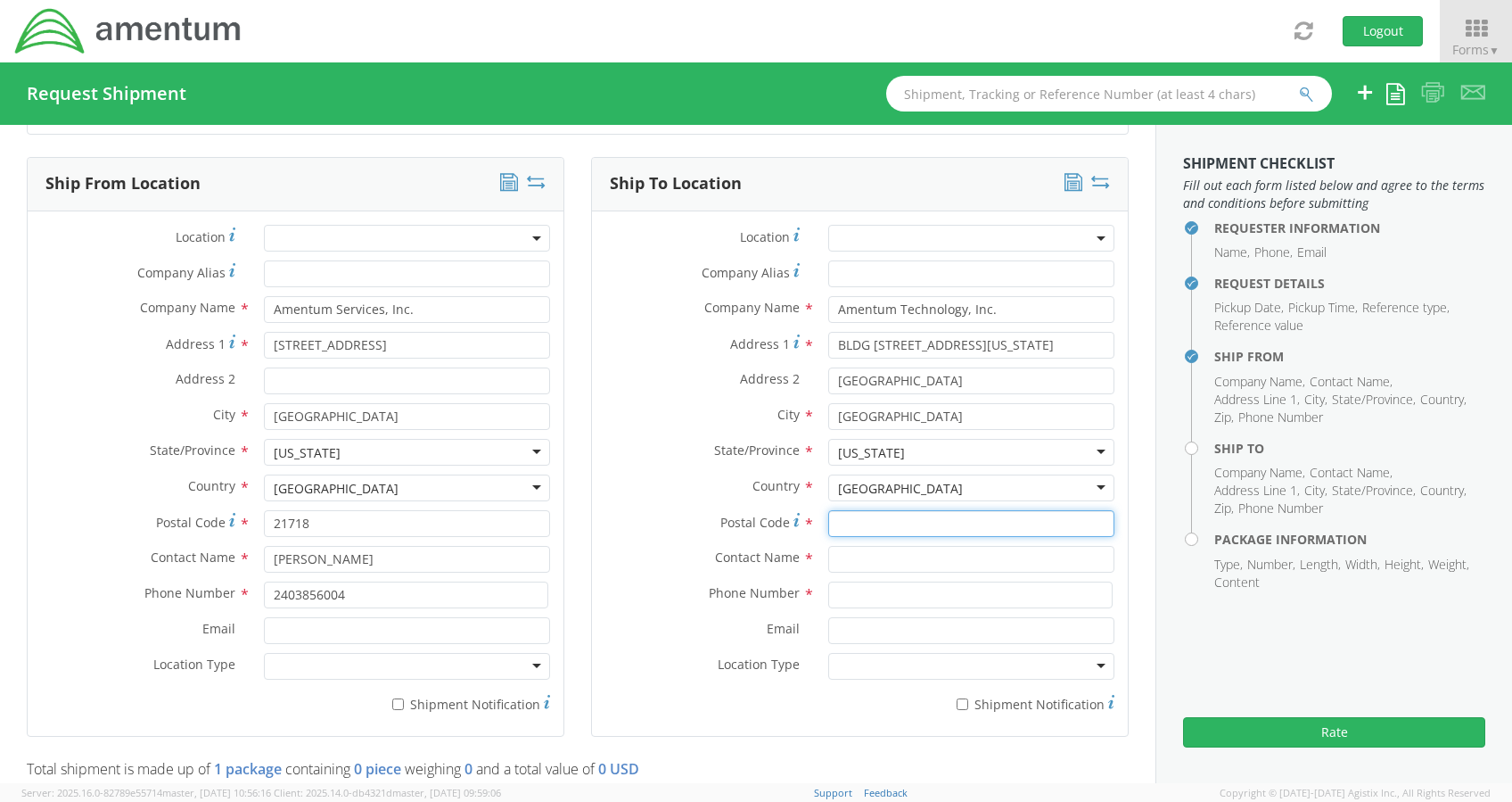
click at [907, 523] on input "Postal Code *" at bounding box center [971, 523] width 287 height 27
type input "32228"
click at [849, 555] on input "text" at bounding box center [971, 559] width 287 height 27
type input "[PERSON_NAME]"
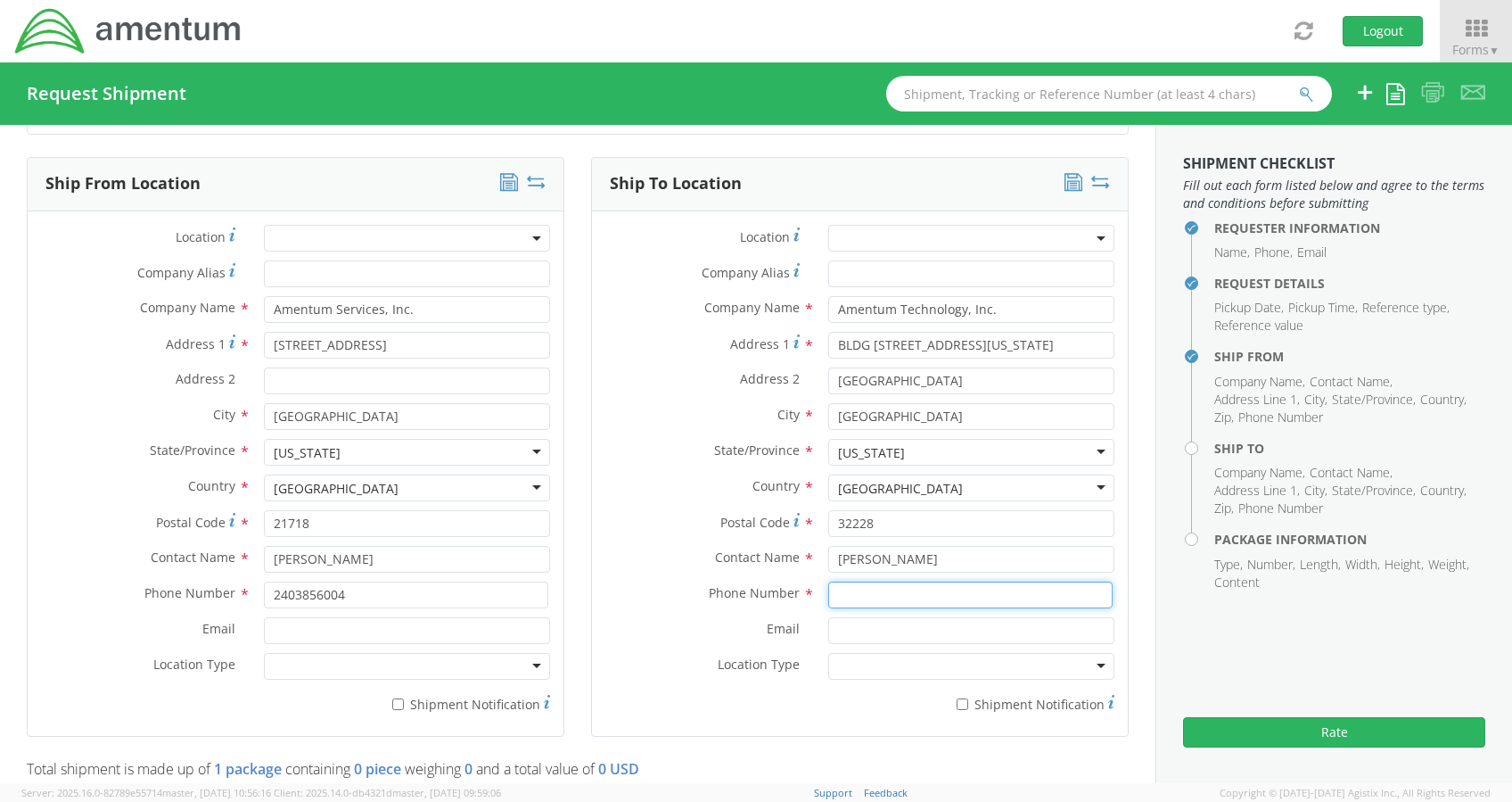
click at [846, 592] on input at bounding box center [970, 595] width 285 height 27
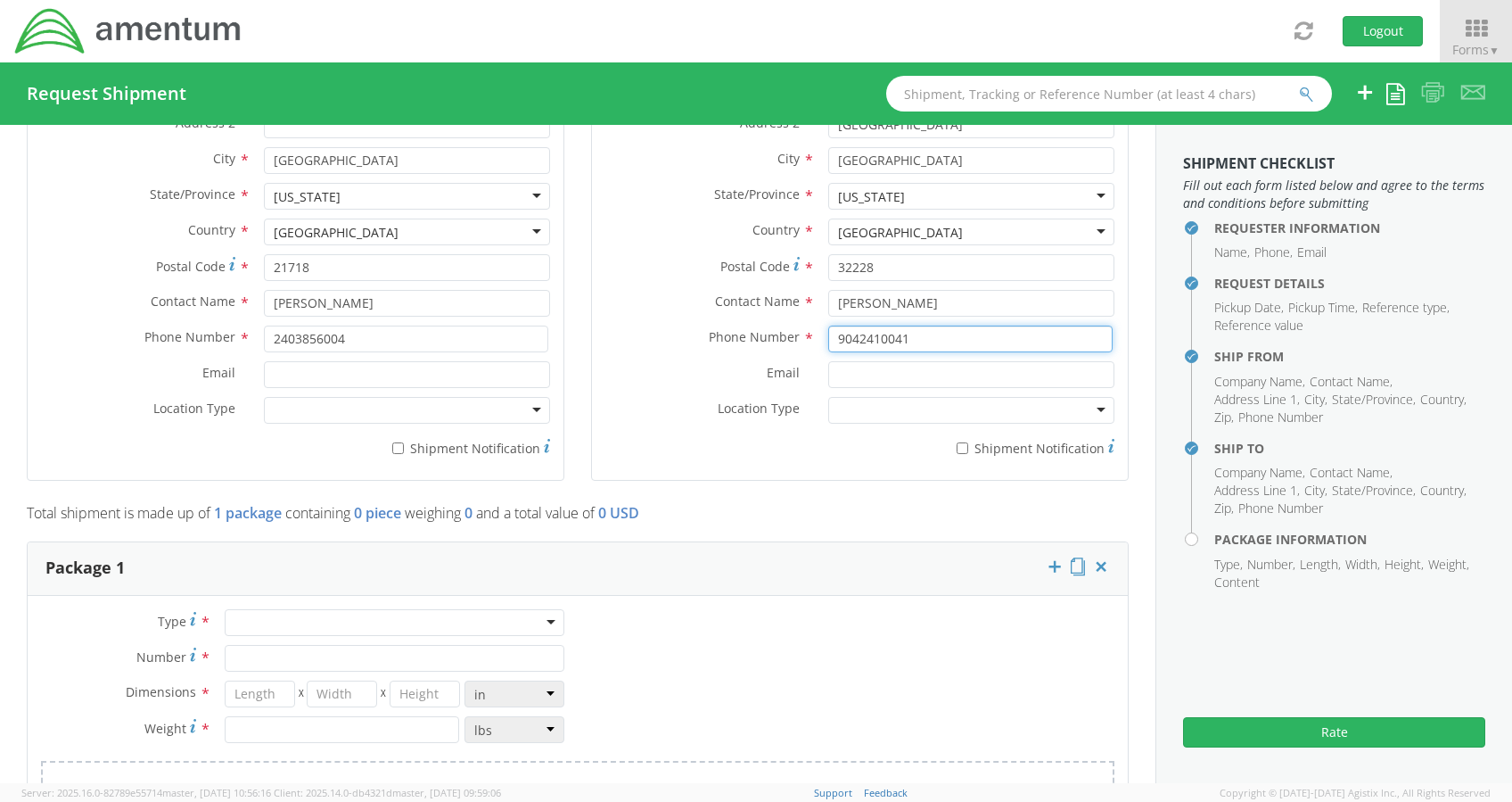
scroll to position [1036, 0]
type input "9042410041"
click at [401, 600] on div "Type * Crate(s) Envelope Pallet(s) Oversized (Not Stackable) Pallet(s) Oversize…" at bounding box center [578, 722] width 1101 height 255
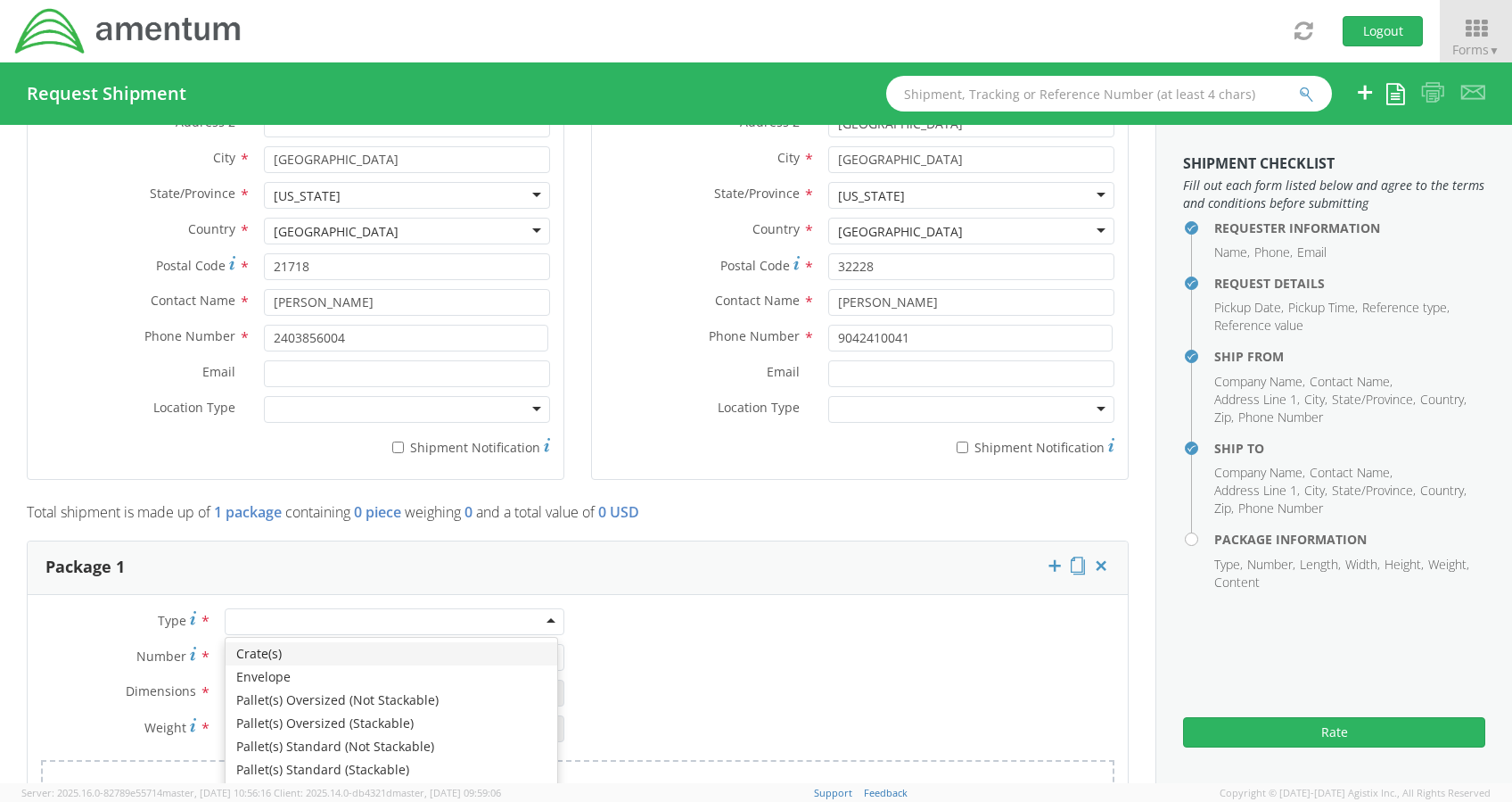
click at [385, 625] on div at bounding box center [395, 622] width 340 height 27
type input "1"
type input "9.5"
type input "12.5"
type input "0.25"
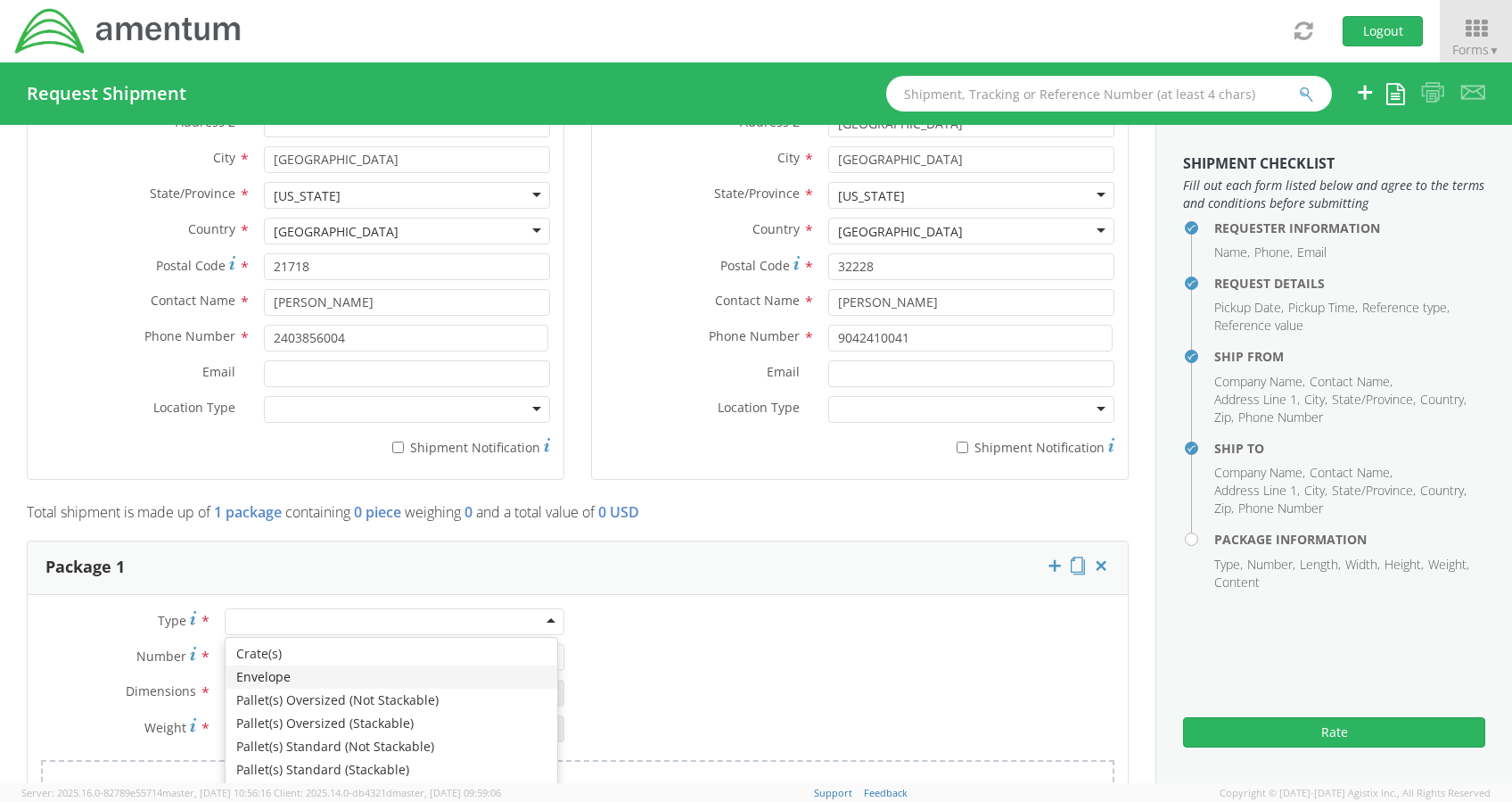
type input "1"
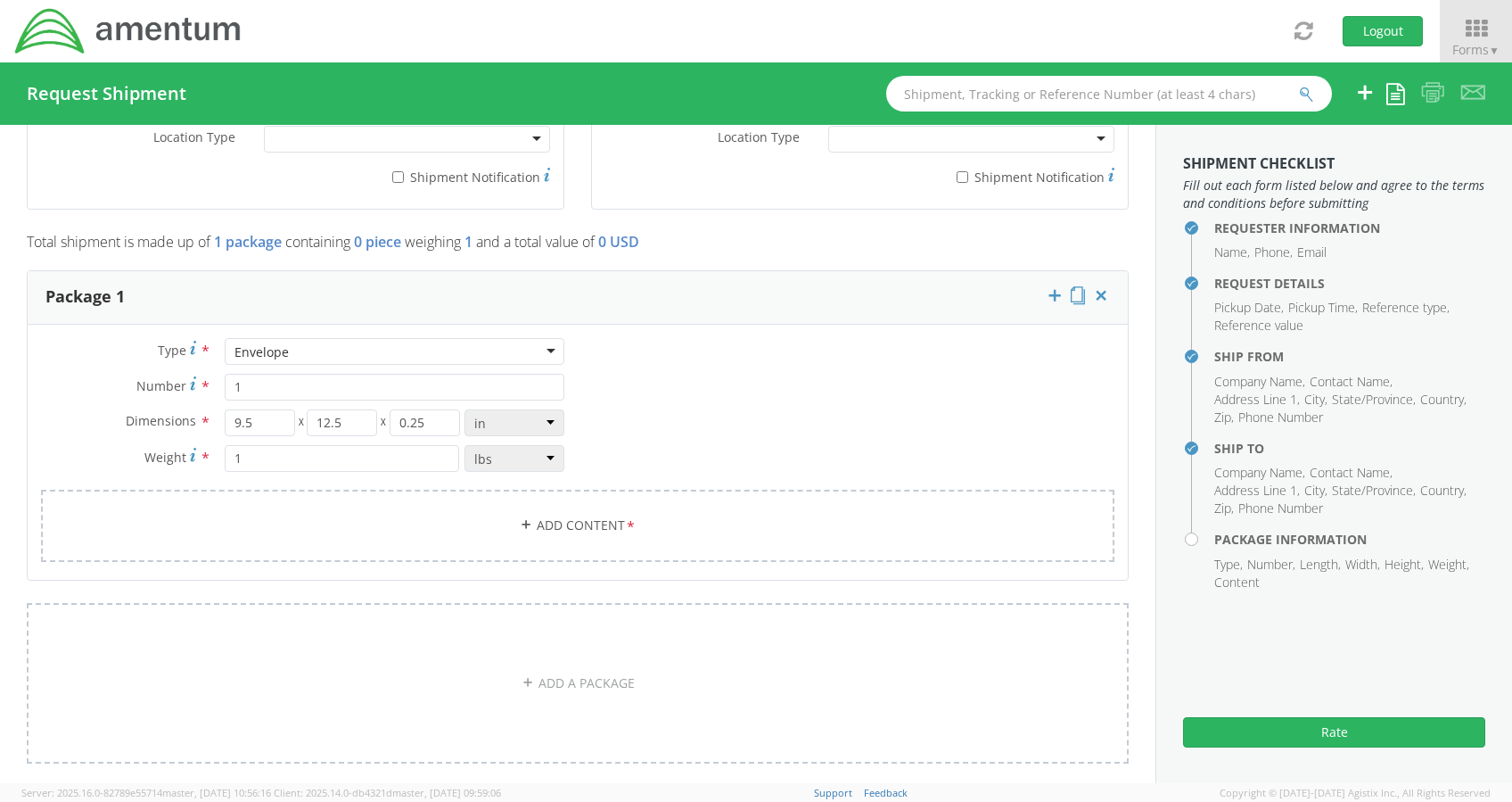
scroll to position [1345, 0]
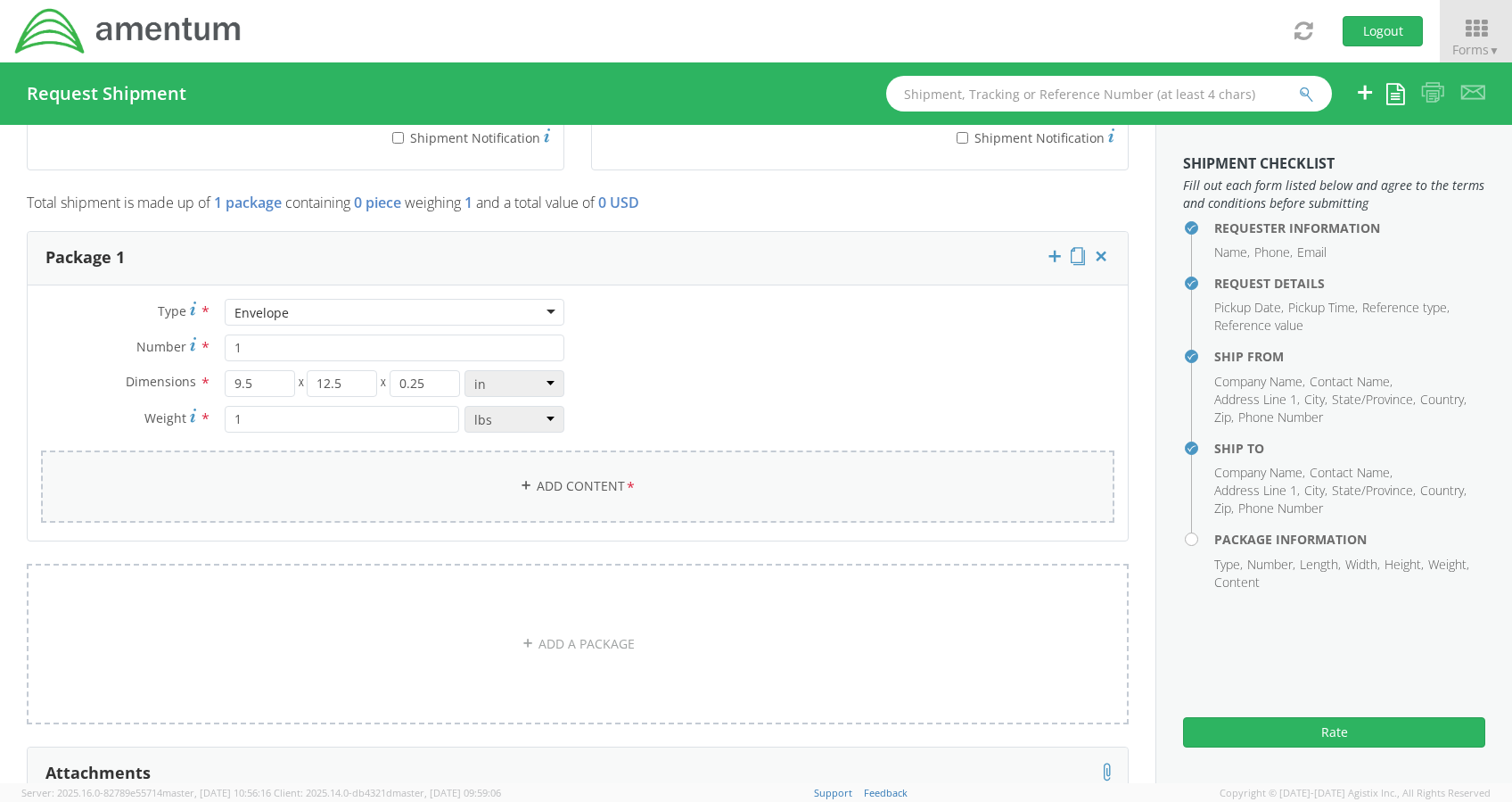
click at [535, 485] on link "Add Content *" at bounding box center [578, 487] width 1074 height 73
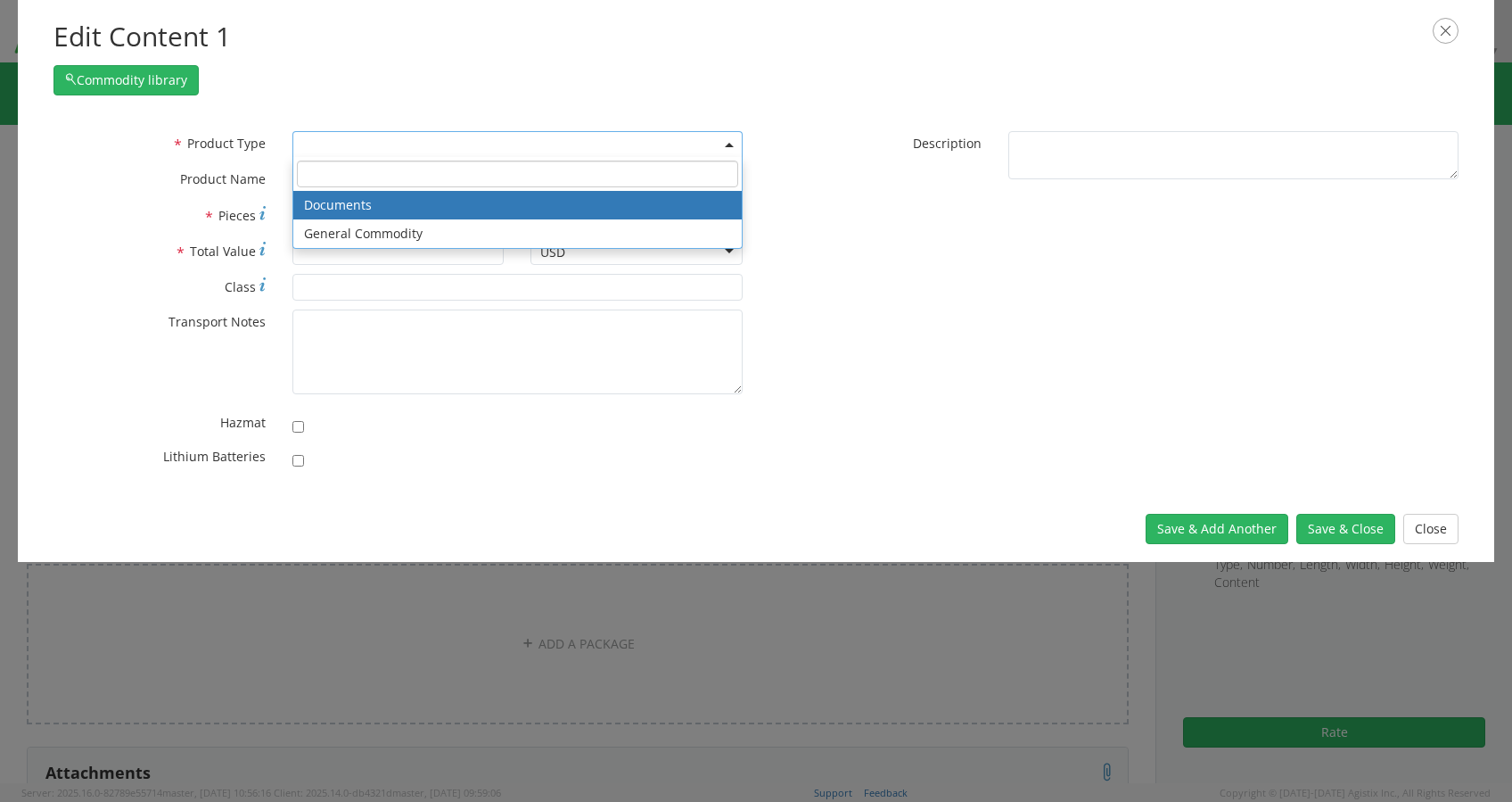
click at [474, 147] on span at bounding box center [517, 144] width 450 height 27
select select "DOCUMENT"
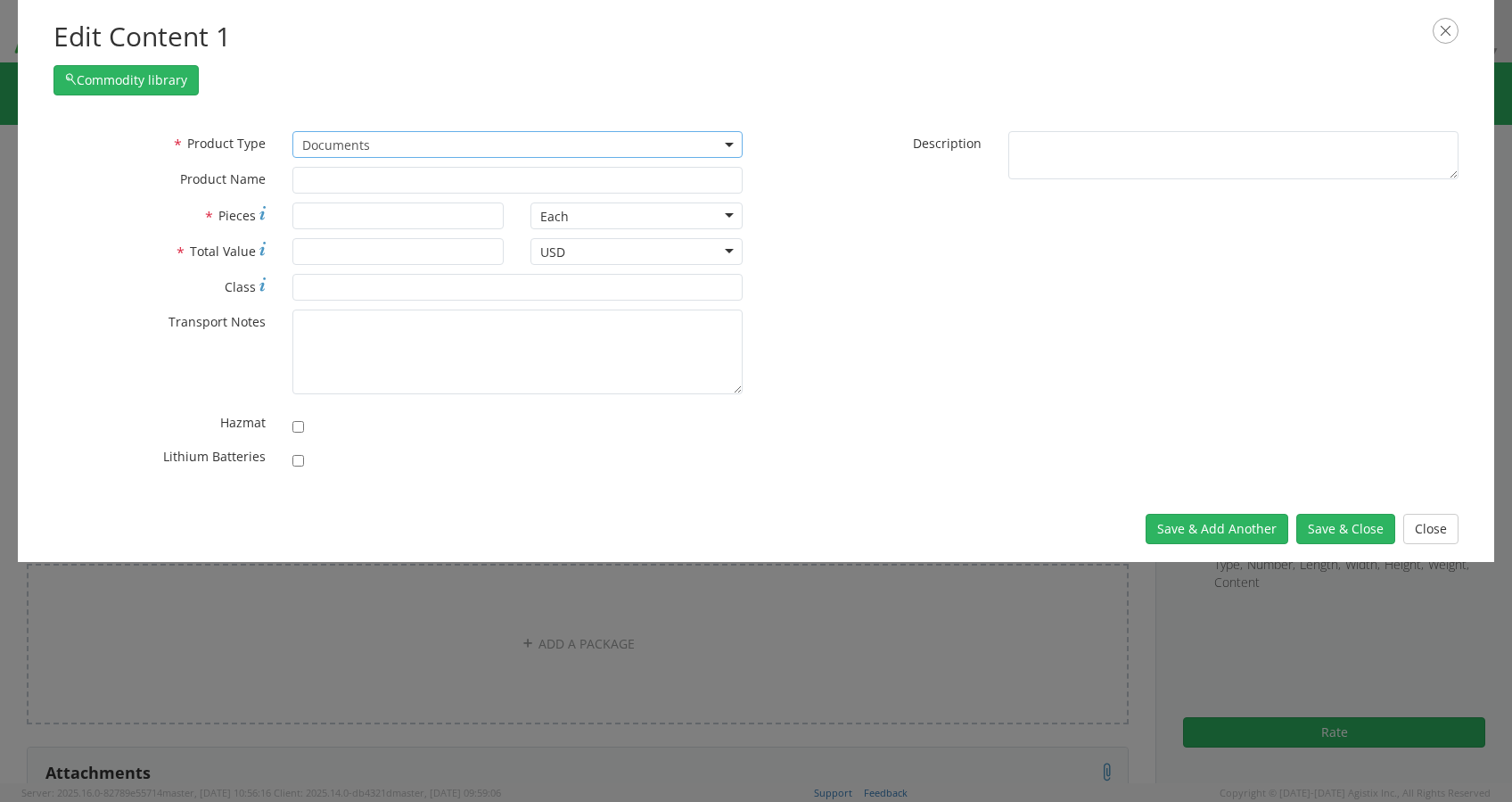
type input "Documents"
type input "1"
type textarea "Documents"
click at [1340, 526] on button "Save & Close" at bounding box center [1345, 528] width 99 height 31
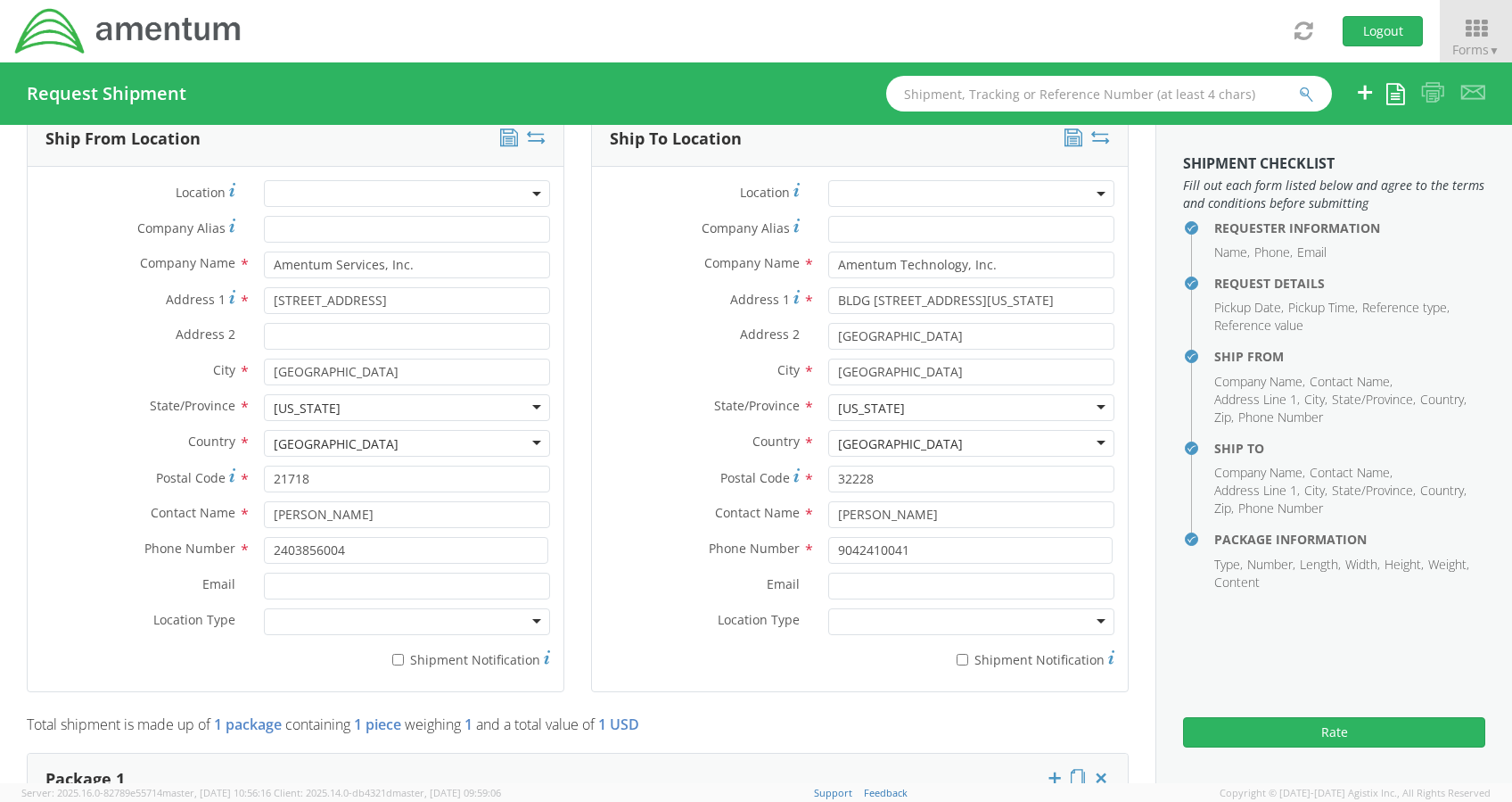
scroll to position [824, 0]
click at [1318, 739] on button "Rate" at bounding box center [1334, 732] width 302 height 31
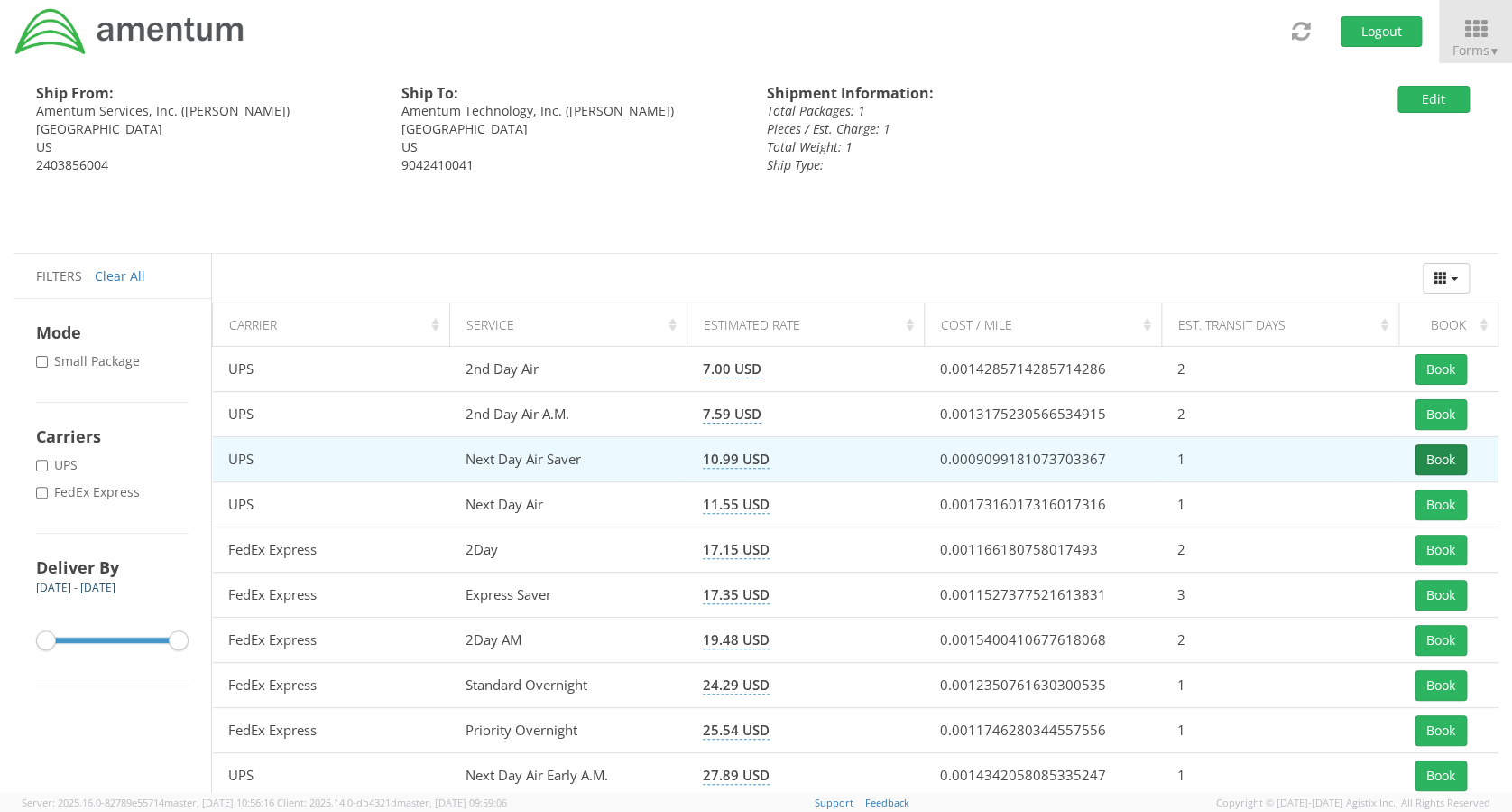
click at [1442, 462] on button "Book" at bounding box center [1441, 460] width 53 height 31
